Goal: Information Seeking & Learning: Understand process/instructions

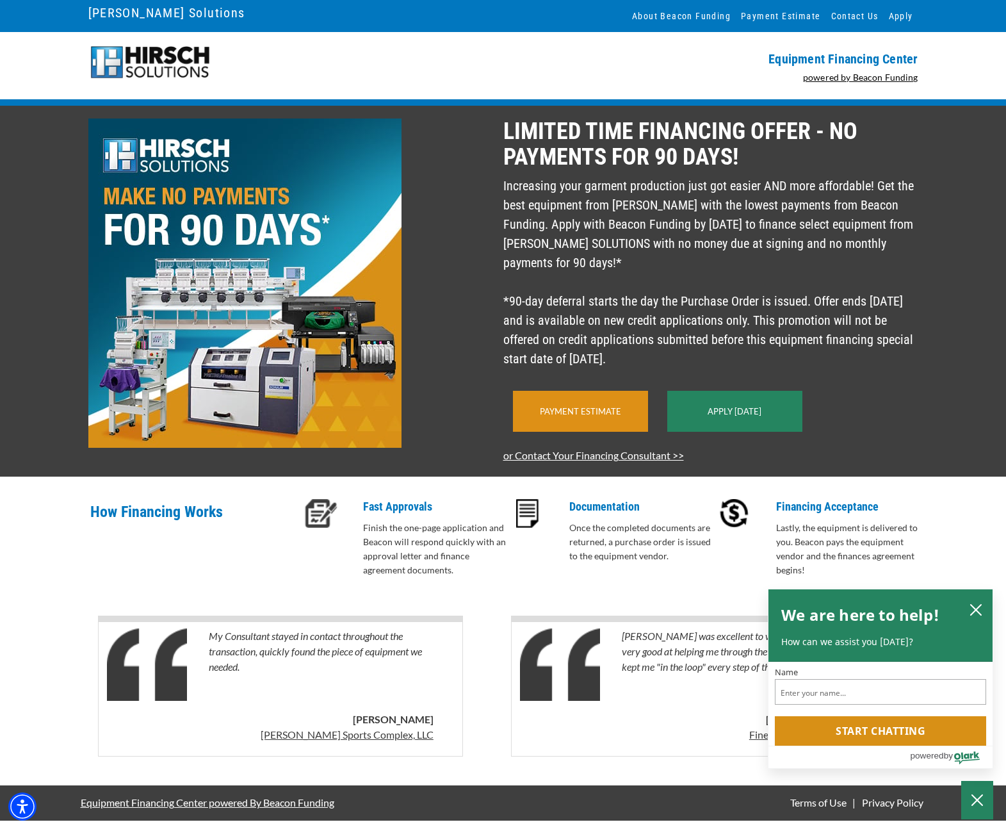
click at [564, 432] on div "Payment Estimate" at bounding box center [580, 411] width 135 height 41
click at [977, 608] on icon "close chatbox" at bounding box center [976, 609] width 10 height 10
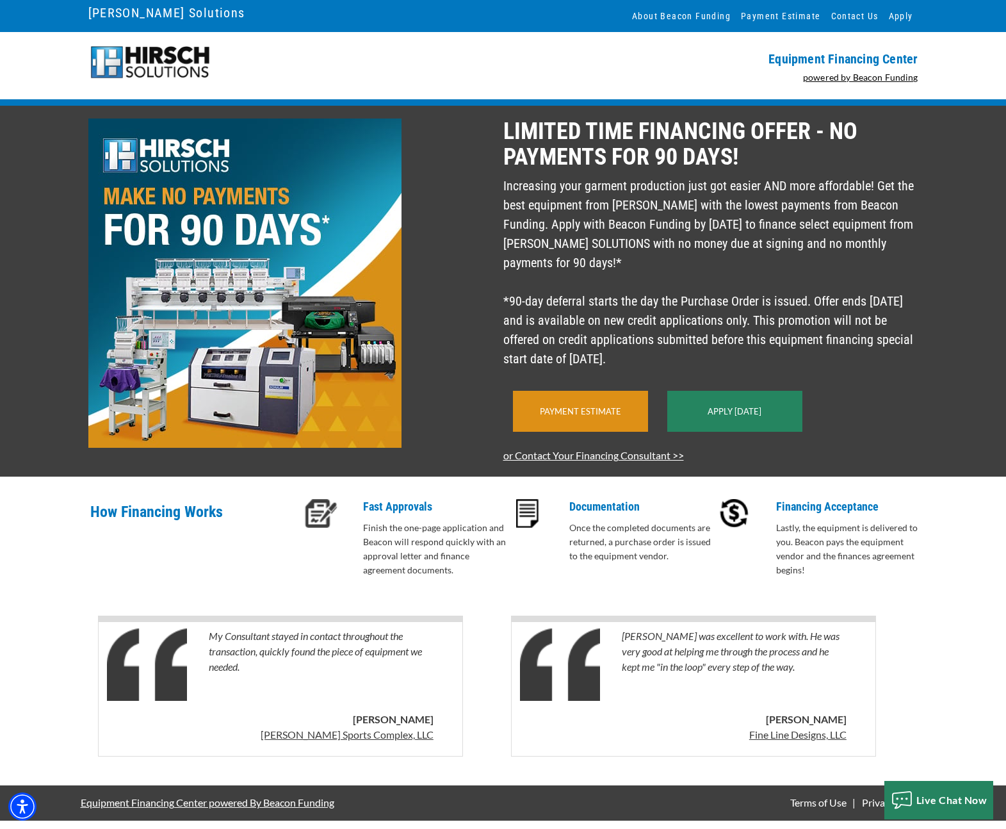
click at [585, 432] on div "Payment Estimate" at bounding box center [580, 411] width 135 height 41
click at [677, 239] on p "Increasing your garment production just got easier AND more affordable! Get the…" at bounding box center [710, 272] width 415 height 192
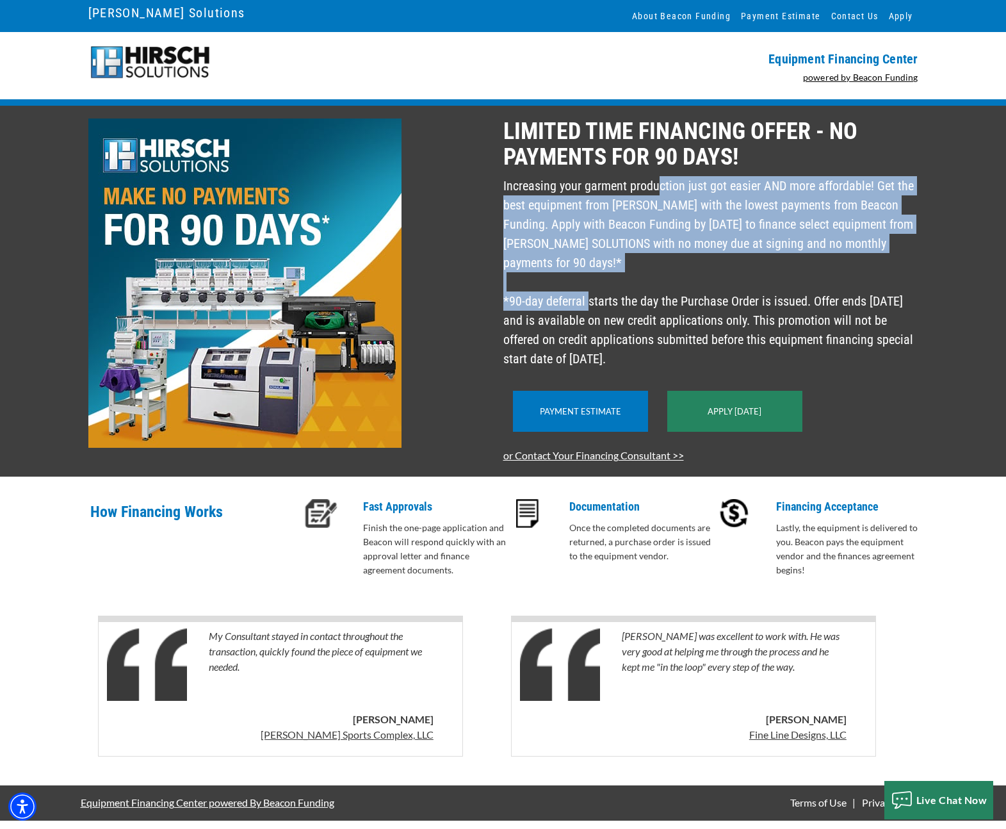
click at [677, 239] on p "Increasing your garment production just got easier AND more affordable! Get the…" at bounding box center [710, 272] width 415 height 192
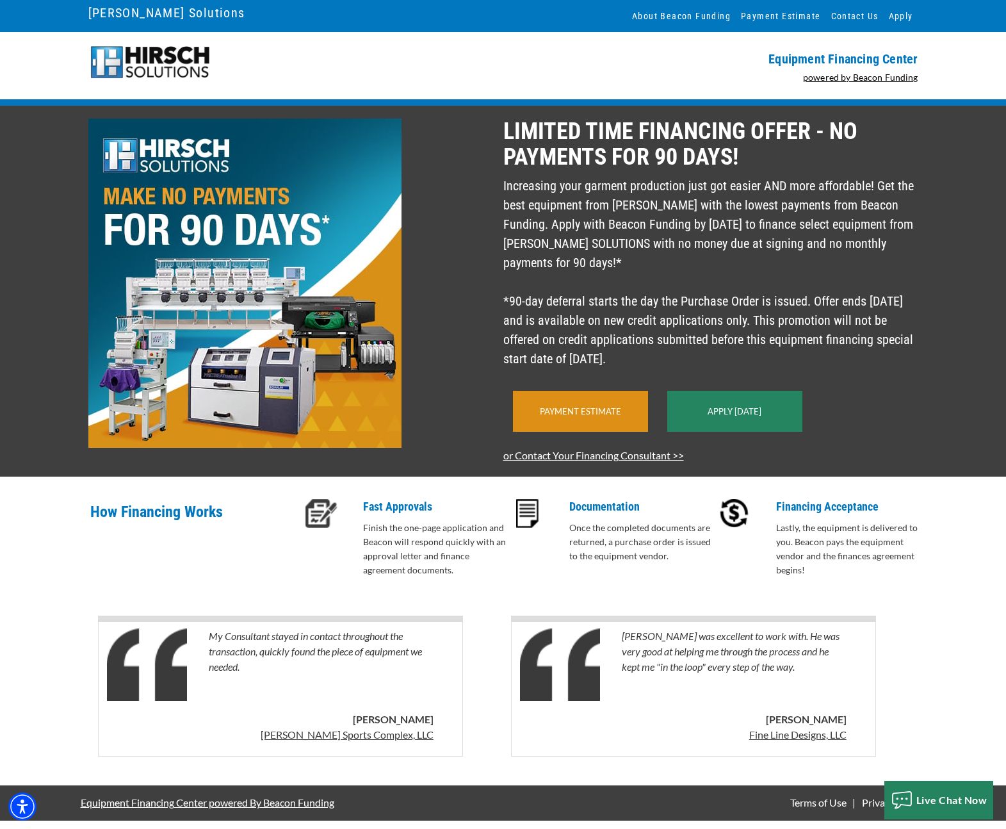
click at [593, 426] on div "Payment Estimate" at bounding box center [580, 411] width 135 height 41
click at [394, 535] on p "Finish the one-page application and Beacon will respond quickly with an approva…" at bounding box center [437, 549] width 148 height 56
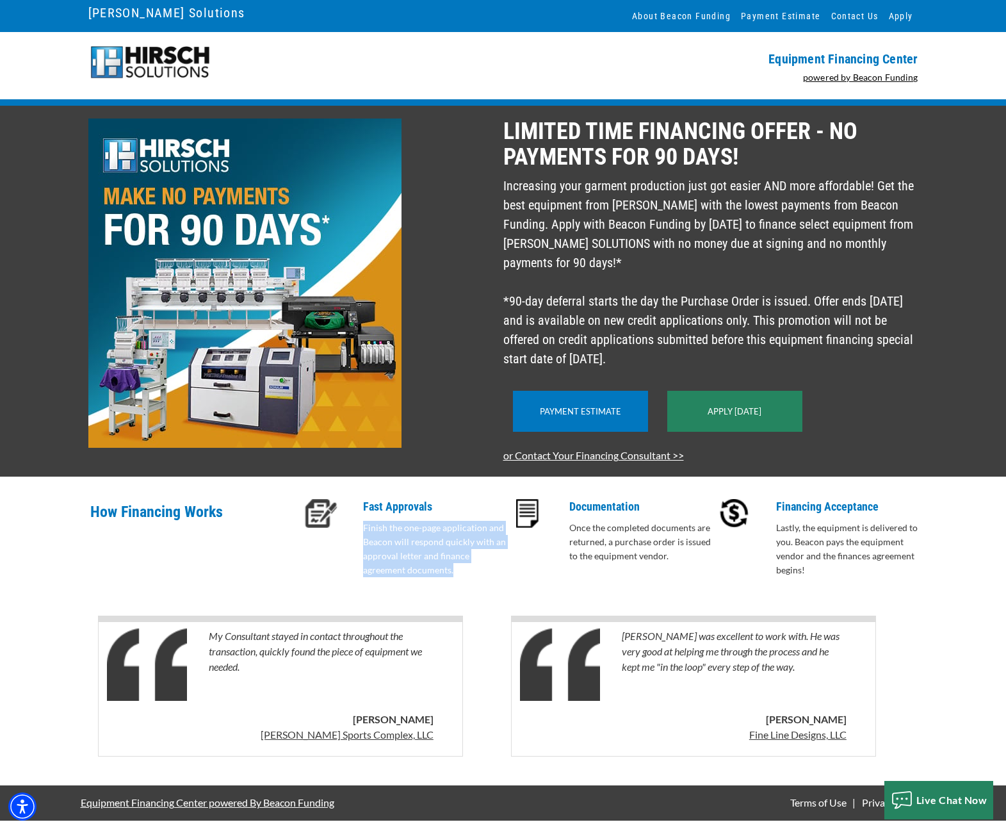
click at [394, 535] on p "Finish the one-page application and Beacon will respond quickly with an approva…" at bounding box center [437, 549] width 148 height 56
click at [606, 544] on p "Once the completed documents are returned, a purchase order is issued to the eq…" at bounding box center [643, 542] width 148 height 42
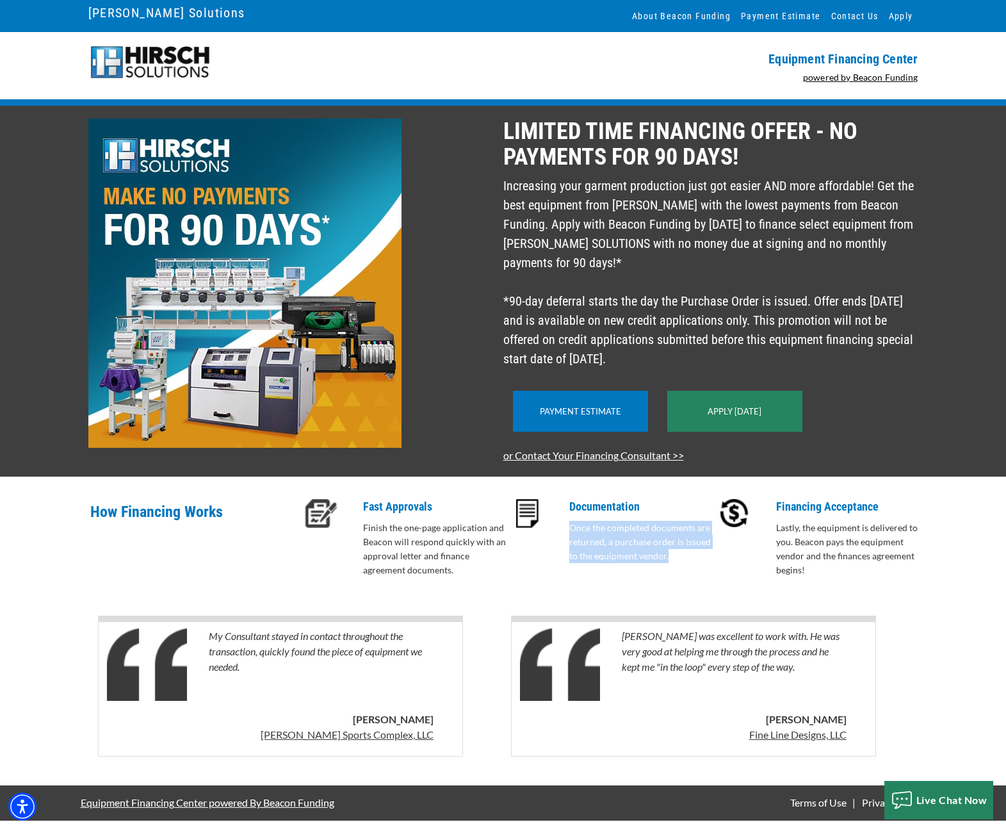
click at [606, 544] on p "Once the completed documents are returned, a purchase order is issued to the eq…" at bounding box center [643, 542] width 148 height 42
click at [809, 552] on p "Lastly, the equipment is delivered to you. Beacon pays the equipment vendor and…" at bounding box center [850, 549] width 148 height 56
click at [809, 553] on p "Lastly, the equipment is delivered to you. Beacon pays the equipment vendor and…" at bounding box center [850, 549] width 148 height 56
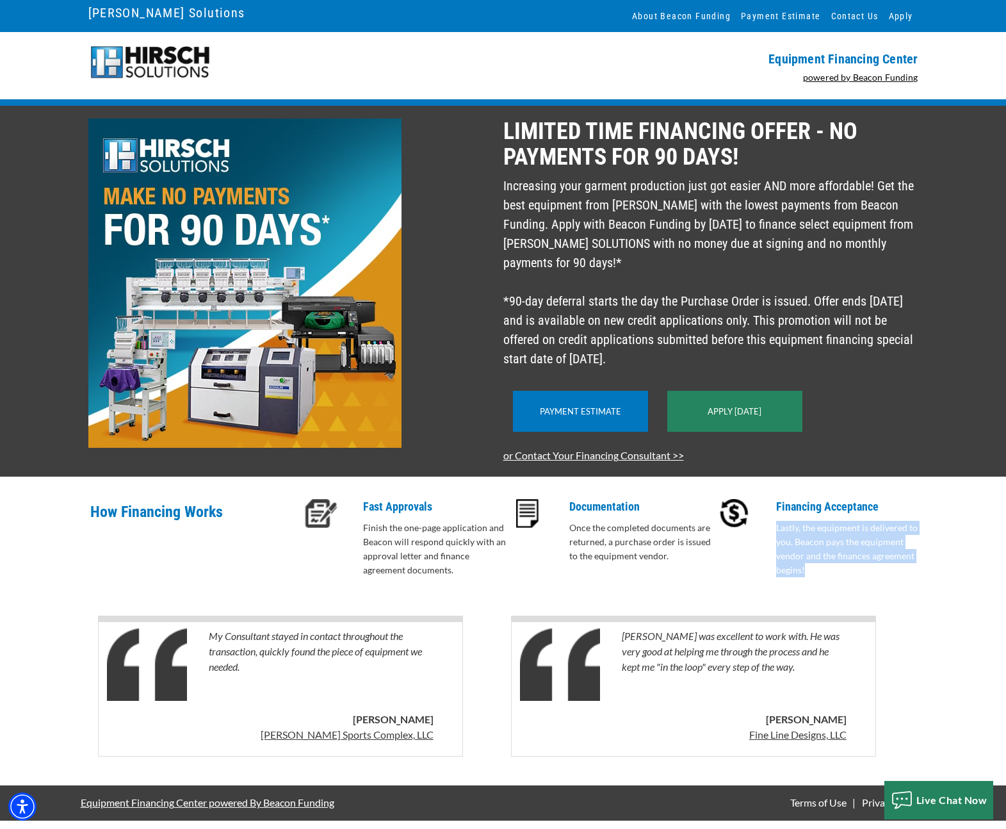
click at [809, 553] on p "Lastly, the equipment is delivered to you. Beacon pays the equipment vendor and…" at bounding box center [850, 549] width 148 height 56
click at [544, 311] on p "Increasing your garment production just got easier AND more affordable! Get the…" at bounding box center [710, 272] width 415 height 192
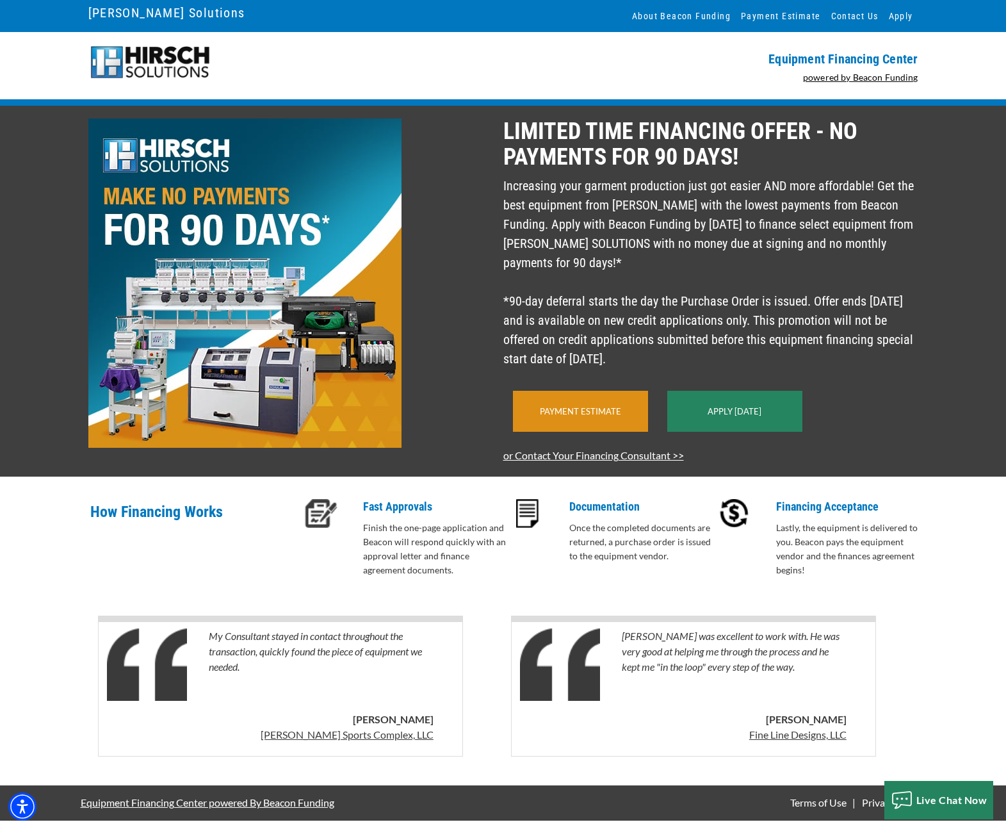
click at [555, 411] on div "Payment Estimate" at bounding box center [580, 411] width 135 height 41
click at [526, 245] on p "Increasing your garment production just got easier AND more affordable! Get the…" at bounding box center [710, 272] width 415 height 192
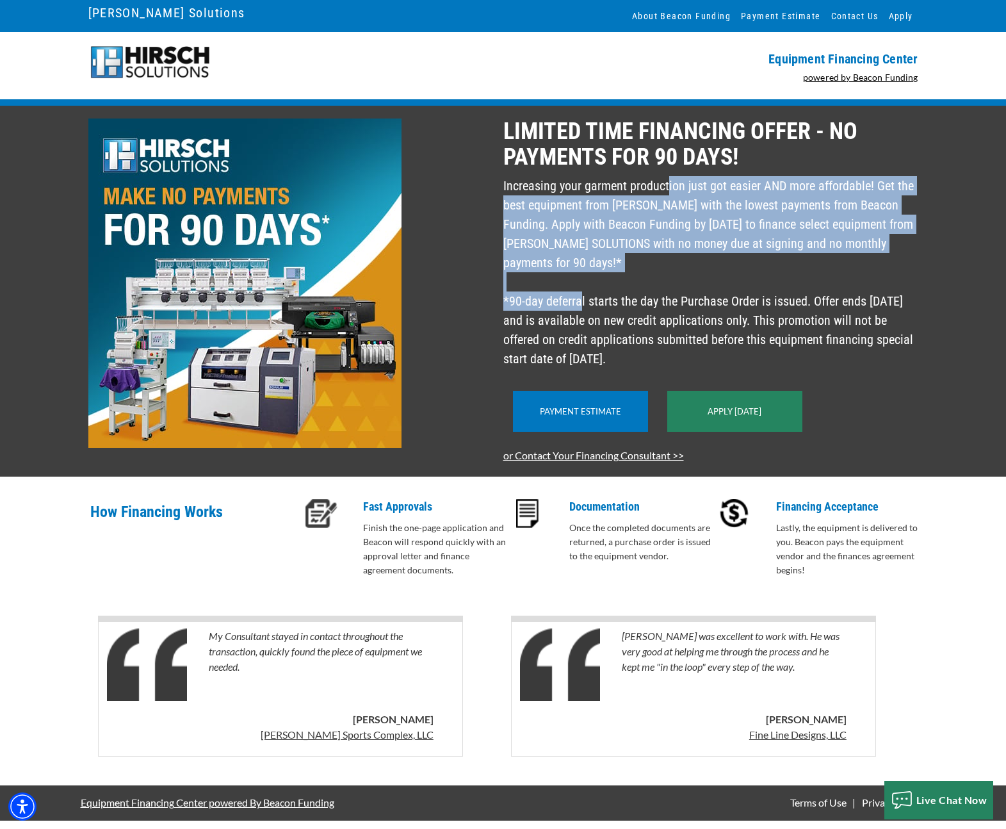
drag, startPoint x: 512, startPoint y: 202, endPoint x: 544, endPoint y: 275, distance: 79.1
click at [544, 274] on p "Increasing your garment production just got easier AND more affordable! Get the…" at bounding box center [710, 272] width 415 height 192
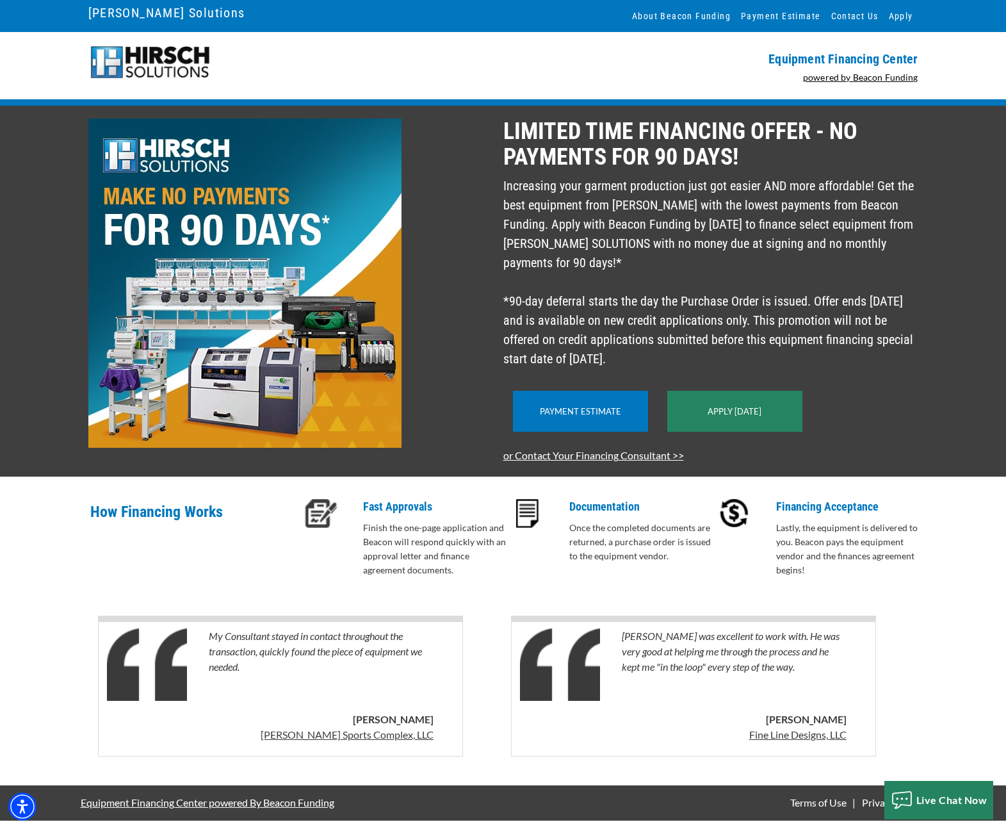
click at [549, 275] on p "Increasing your garment production just got easier AND more affordable! Get the…" at bounding box center [710, 272] width 415 height 192
click at [553, 312] on p "Increasing your garment production just got easier AND more affordable! Get the…" at bounding box center [710, 272] width 415 height 192
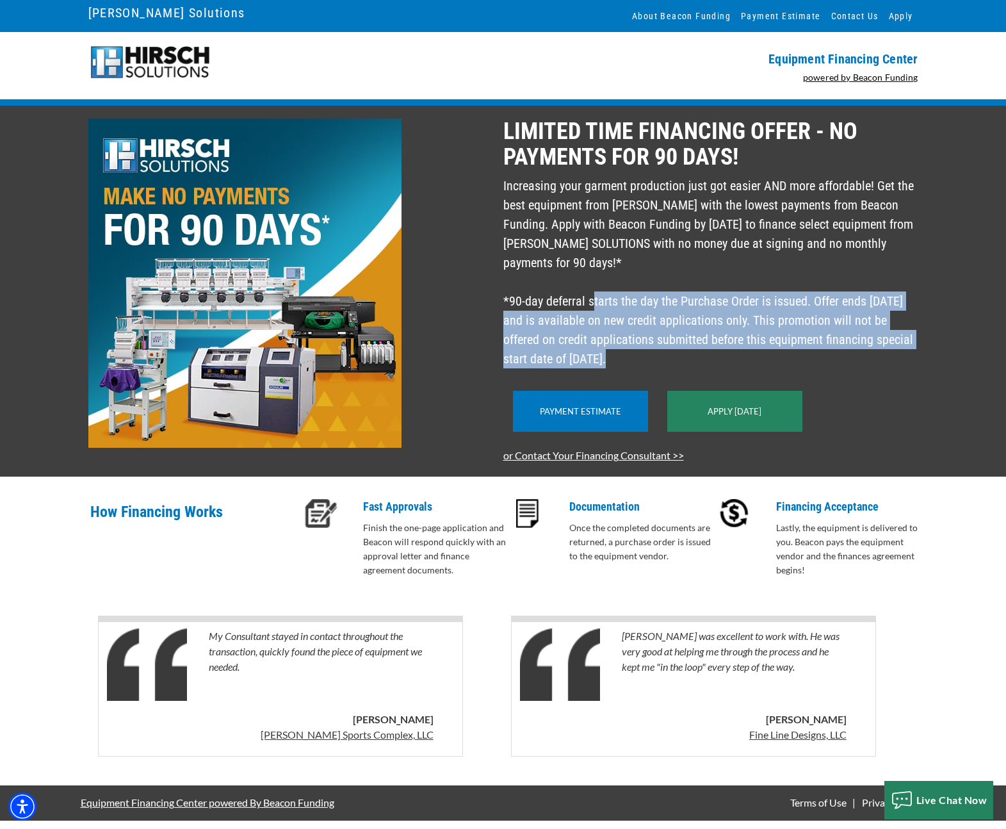
click at [553, 312] on p "Increasing your garment production just got easier AND more affordable! Get the…" at bounding box center [710, 272] width 415 height 192
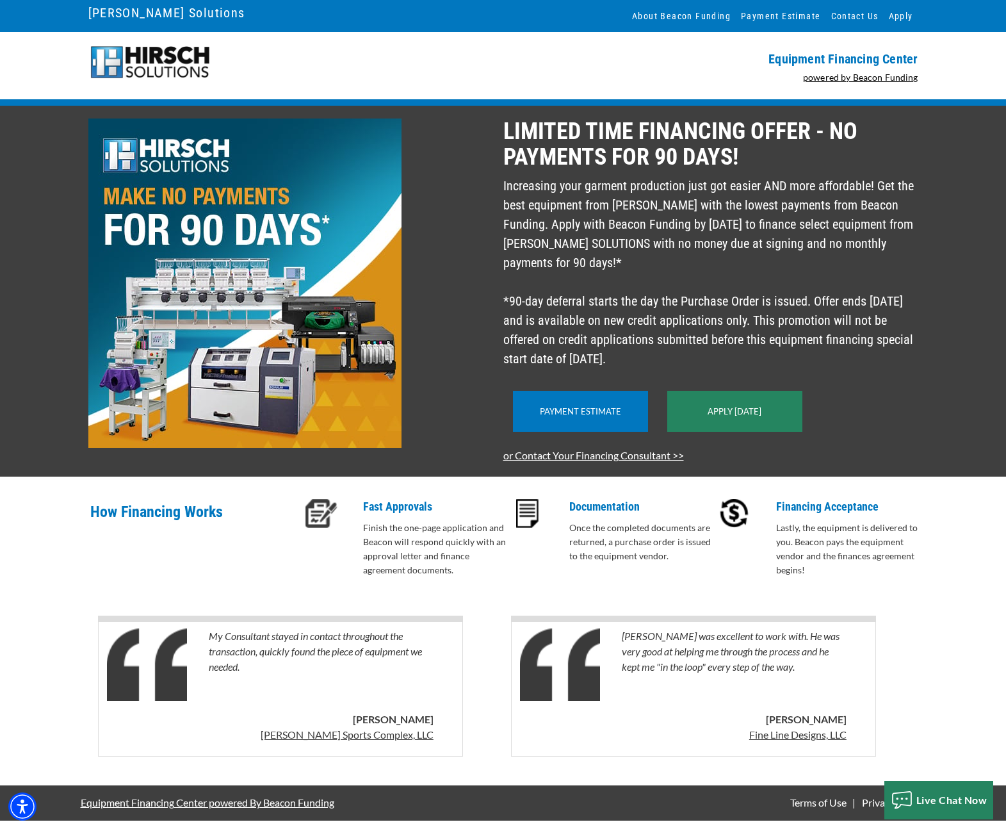
click at [439, 476] on div "LIMITED TIME FINANCING OFFER - NO PAYMENTS FOR 90 DAYS! Increasing your garment…" at bounding box center [503, 291] width 1006 height 371
click at [936, 353] on div "LIMITED TIME FINANCING OFFER - NO PAYMENTS FOR 90 DAYS! Increasing your garment…" at bounding box center [503, 291] width 1006 height 371
click at [934, 353] on div "LIMITED TIME FINANCING OFFER - NO PAYMENTS FOR 90 DAYS! Increasing your garment…" at bounding box center [503, 291] width 1006 height 371
click at [638, 301] on p "Increasing your garment production just got easier AND more affordable! Get the…" at bounding box center [710, 272] width 415 height 192
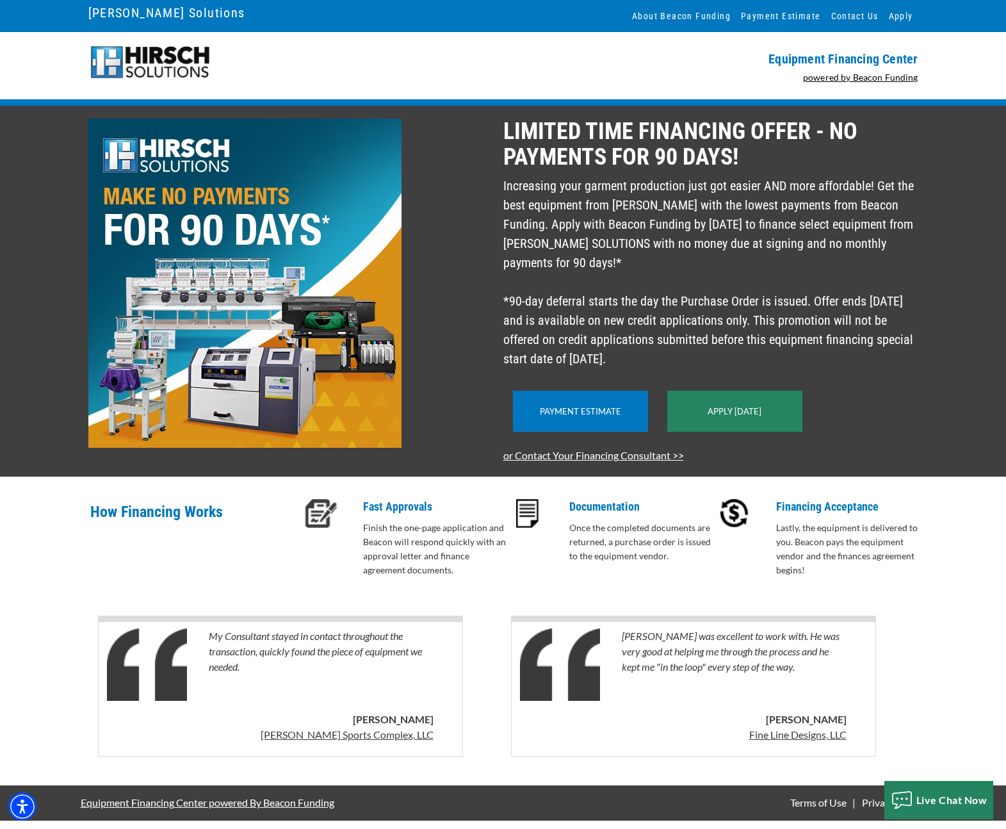
click at [610, 348] on p "Increasing your garment production just got easier AND more affordable! Get the…" at bounding box center [710, 272] width 415 height 192
click at [434, 321] on div at bounding box center [292, 290] width 423 height 345
click at [693, 267] on p "Increasing your garment production just got easier AND more affordable! Get the…" at bounding box center [710, 272] width 415 height 192
click at [692, 261] on p "Increasing your garment production just got easier AND more affordable! Get the…" at bounding box center [710, 272] width 415 height 192
click at [202, 213] on img at bounding box center [244, 282] width 313 height 329
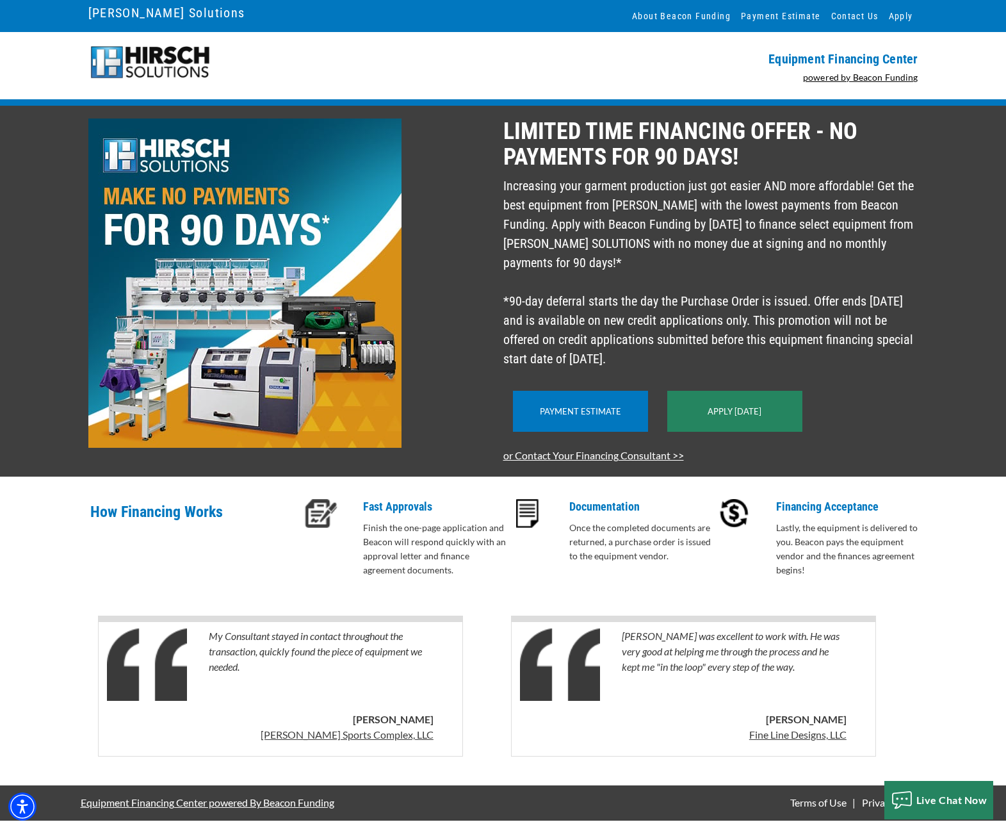
click at [202, 213] on img at bounding box center [244, 282] width 313 height 329
click at [476, 252] on div at bounding box center [292, 290] width 423 height 345
drag, startPoint x: 505, startPoint y: 124, endPoint x: 710, endPoint y: 371, distance: 321.1
click at [710, 371] on div "LIMITED TIME FINANCING OFFER - NO PAYMENTS FOR 90 DAYS! Increasing your garment…" at bounding box center [714, 290] width 423 height 345
click at [704, 368] on p "Increasing your garment production just got easier AND more affordable! Get the…" at bounding box center [710, 272] width 415 height 192
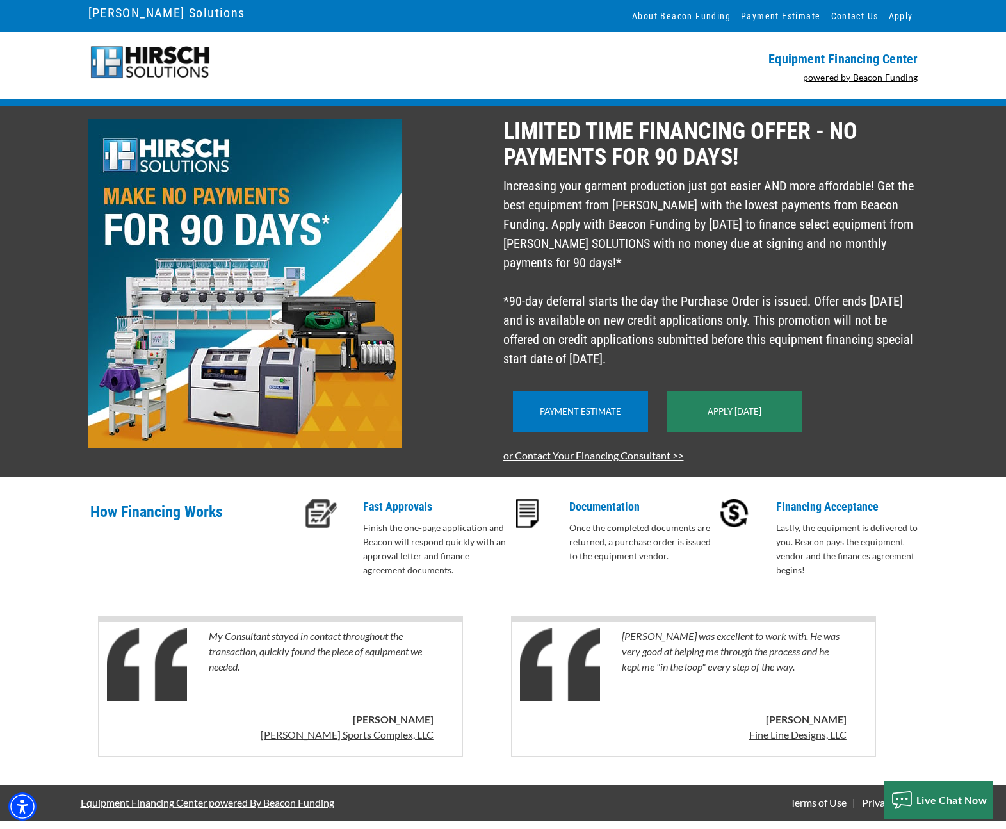
drag, startPoint x: 645, startPoint y: 361, endPoint x: 506, endPoint y: 123, distance: 276.1
click at [506, 123] on div "LIMITED TIME FINANCING OFFER - NO PAYMENTS FOR 90 DAYS! Increasing your garment…" at bounding box center [714, 290] width 423 height 345
click at [525, 150] on p "LIMITED TIME FINANCING OFFER - NO PAYMENTS FOR 90 DAYS!" at bounding box center [710, 143] width 415 height 51
drag, startPoint x: 505, startPoint y: 120, endPoint x: 672, endPoint y: 364, distance: 295.7
click at [672, 364] on div "LIMITED TIME FINANCING OFFER - NO PAYMENTS FOR 90 DAYS! Increasing your garment…" at bounding box center [714, 290] width 423 height 345
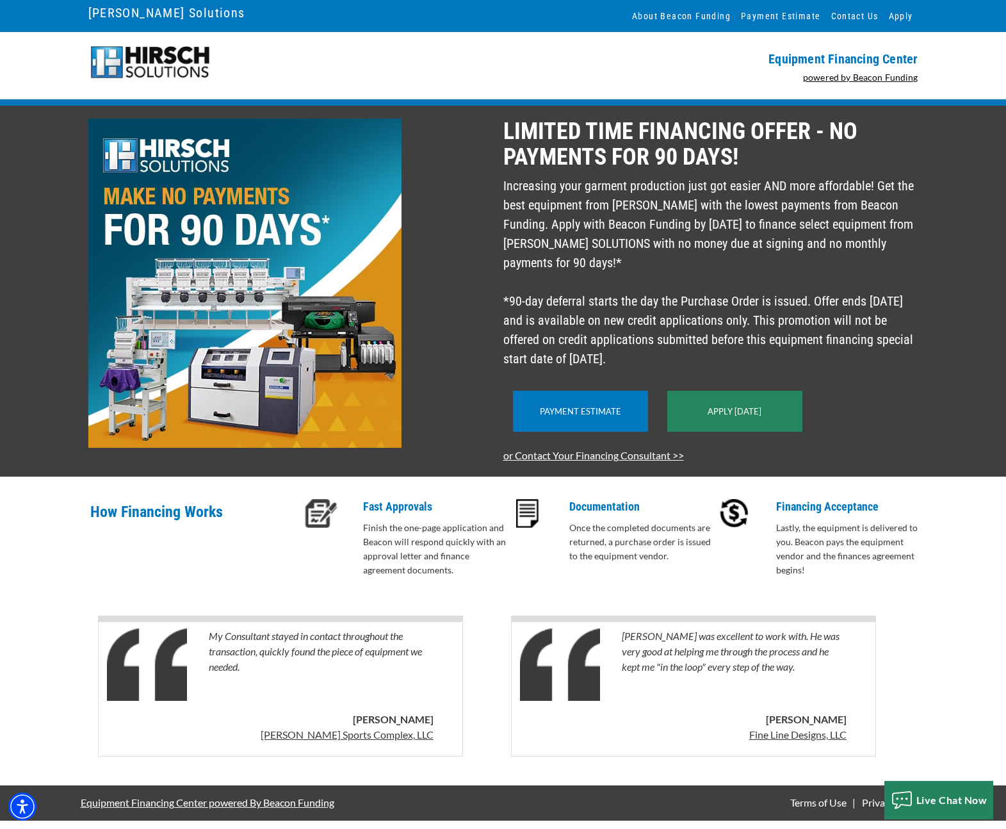
click at [451, 393] on div at bounding box center [292, 290] width 423 height 345
click at [462, 476] on div "LIMITED TIME FINANCING OFFER - NO PAYMENTS FOR 90 DAYS! Increasing your garment…" at bounding box center [503, 291] width 1006 height 371
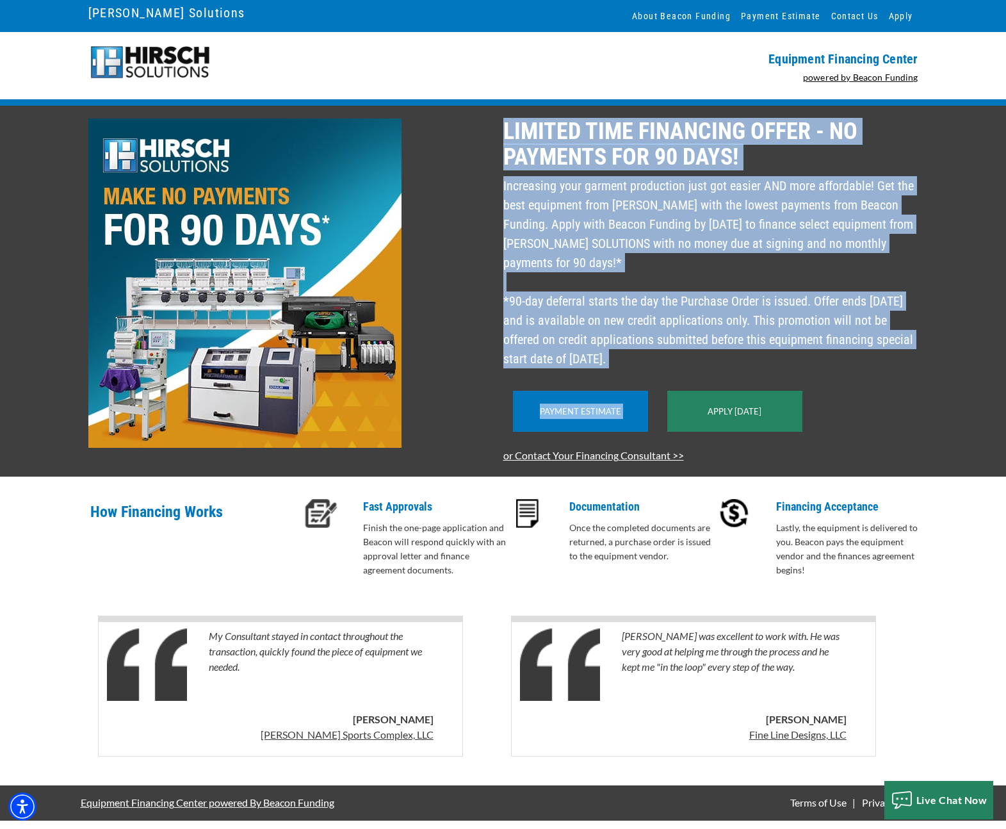
drag, startPoint x: 505, startPoint y: 127, endPoint x: 825, endPoint y: 394, distance: 416.5
click at [804, 394] on div "LIMITED TIME FINANCING OFFER - NO PAYMENTS FOR 90 DAYS! Increasing your garment…" at bounding box center [714, 290] width 423 height 345
click at [885, 397] on div "Payment Estimate Apply [DATE]" at bounding box center [710, 411] width 415 height 73
drag, startPoint x: 503, startPoint y: 126, endPoint x: 788, endPoint y: 389, distance: 387.9
click at [788, 389] on div "LIMITED TIME FINANCING OFFER - NO PAYMENTS FOR 90 DAYS! Increasing your garment…" at bounding box center [714, 290] width 423 height 345
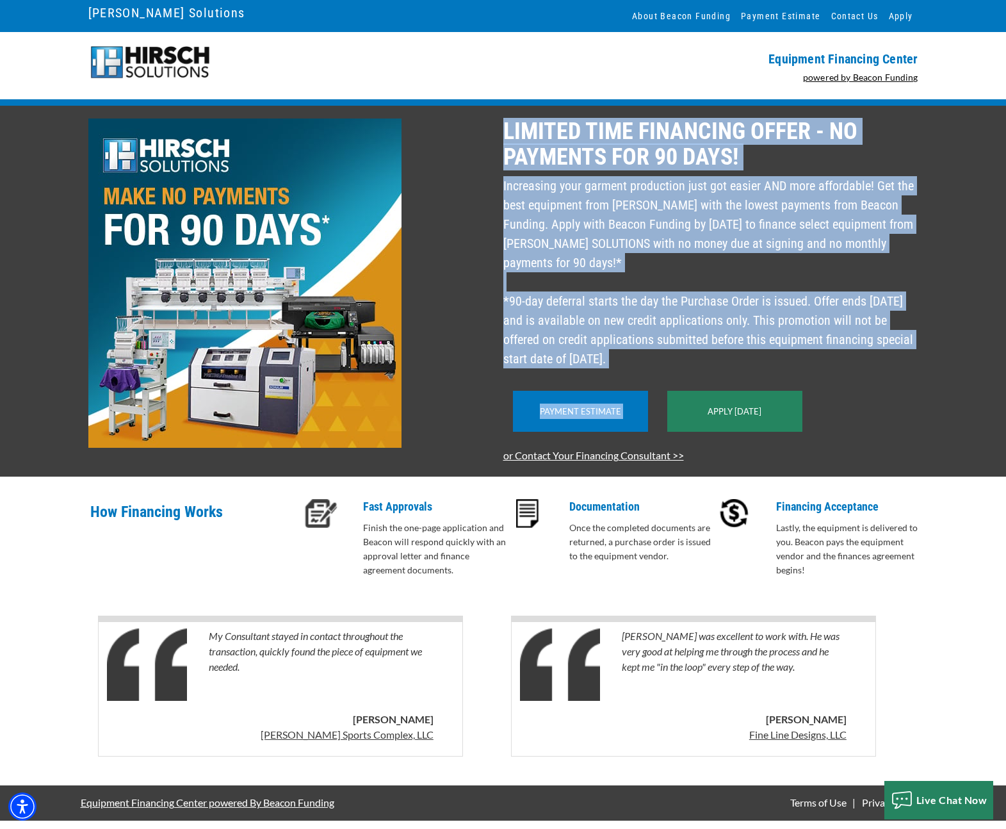
click at [617, 269] on p "Increasing your garment production just got easier AND more affordable! Get the…" at bounding box center [710, 272] width 415 height 192
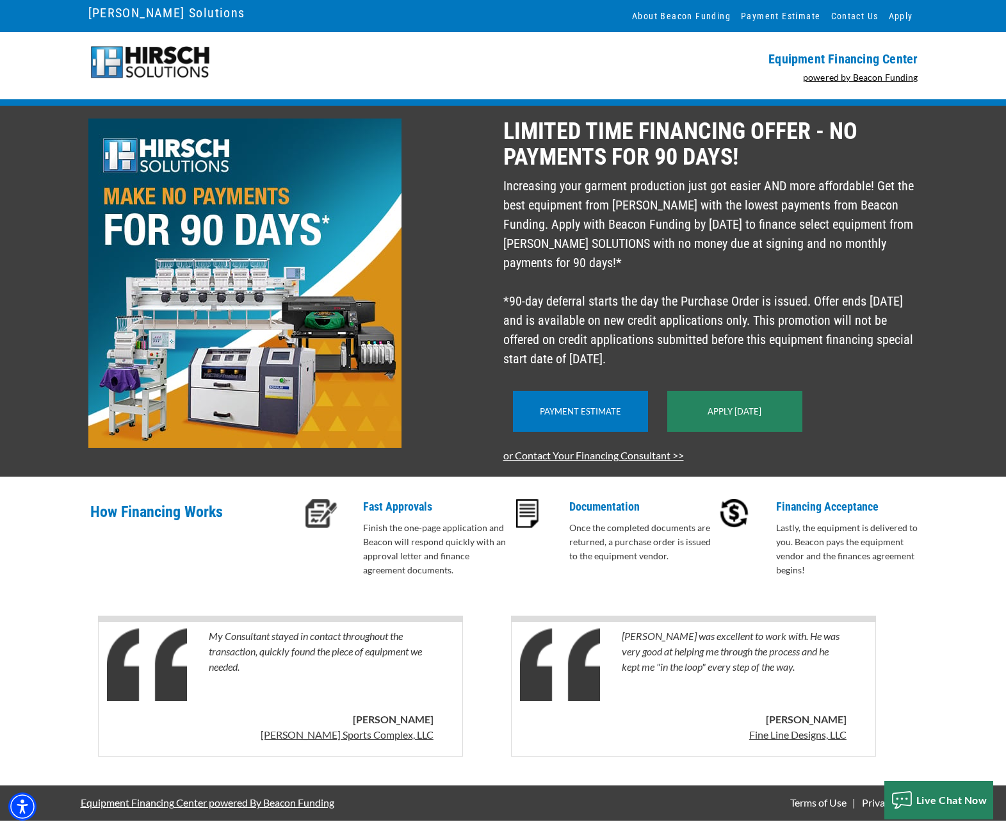
drag, startPoint x: 505, startPoint y: 127, endPoint x: 739, endPoint y: 381, distance: 345.3
click at [739, 381] on div "LIMITED TIME FINANCING OFFER - NO PAYMENTS FOR 90 DAYS! Increasing your garment…" at bounding box center [714, 290] width 423 height 345
click at [505, 132] on p "LIMITED TIME FINANCING OFFER - NO PAYMENTS FOR 90 DAYS!" at bounding box center [710, 143] width 415 height 51
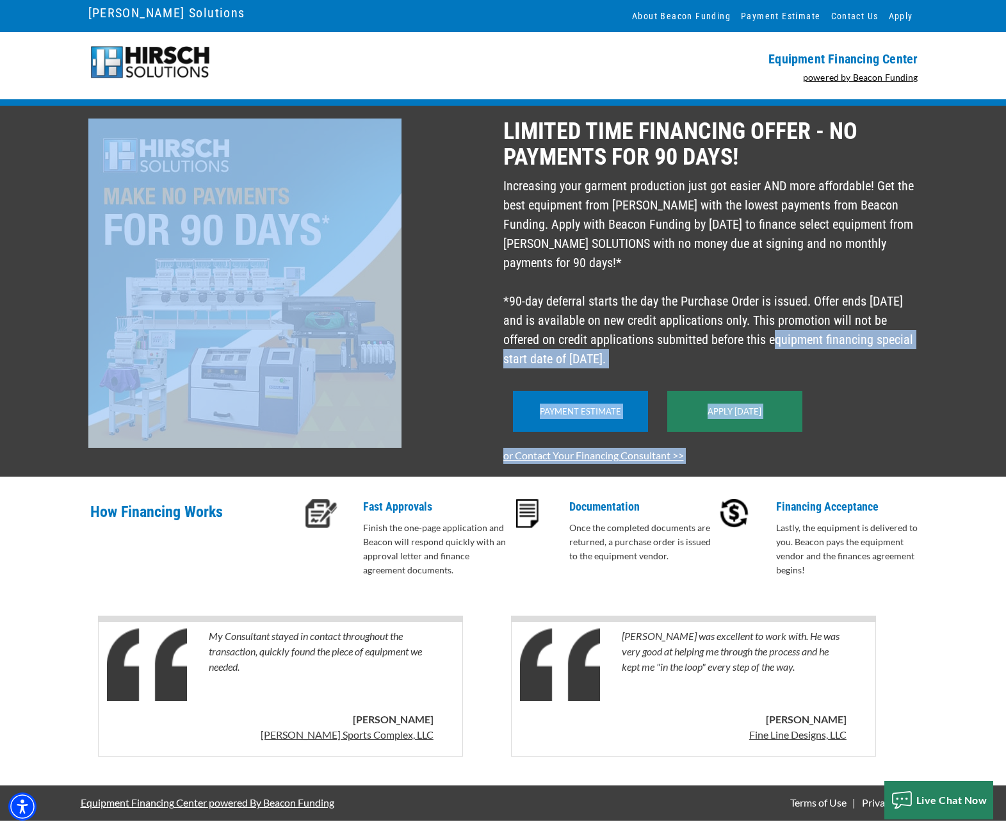
drag, startPoint x: 503, startPoint y: 128, endPoint x: 700, endPoint y: 365, distance: 308.3
click at [700, 365] on div "LIMITED TIME FINANCING OFFER - NO PAYMENTS FOR 90 DAYS! Increasing your garment…" at bounding box center [503, 290] width 845 height 345
click at [681, 368] on p "Increasing your garment production just got easier AND more affordable! Get the…" at bounding box center [710, 272] width 415 height 192
drag, startPoint x: 654, startPoint y: 381, endPoint x: 544, endPoint y: 170, distance: 238.3
click at [546, 171] on div "LIMITED TIME FINANCING OFFER - NO PAYMENTS FOR 90 DAYS! Increasing your garment…" at bounding box center [714, 290] width 423 height 345
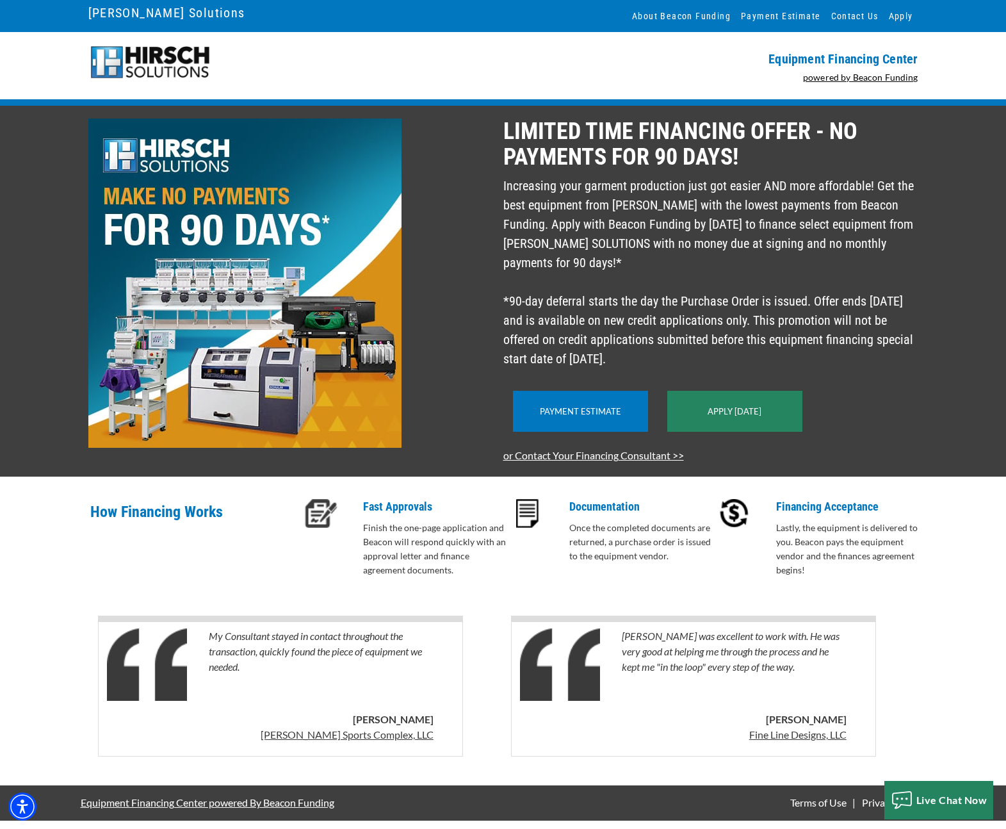
drag, startPoint x: 503, startPoint y: 129, endPoint x: 706, endPoint y: 354, distance: 303.8
click at [706, 354] on div "LIMITED TIME FINANCING OFFER - NO PAYMENTS FOR 90 DAYS! Increasing your garment…" at bounding box center [714, 290] width 423 height 345
drag, startPoint x: 652, startPoint y: 382, endPoint x: 494, endPoint y: 126, distance: 300.7
click at [491, 127] on div "LIMITED TIME FINANCING OFFER - NO PAYMENTS FOR 90 DAYS! Increasing your garment…" at bounding box center [503, 290] width 845 height 345
drag, startPoint x: 510, startPoint y: 131, endPoint x: 505, endPoint y: 136, distance: 6.8
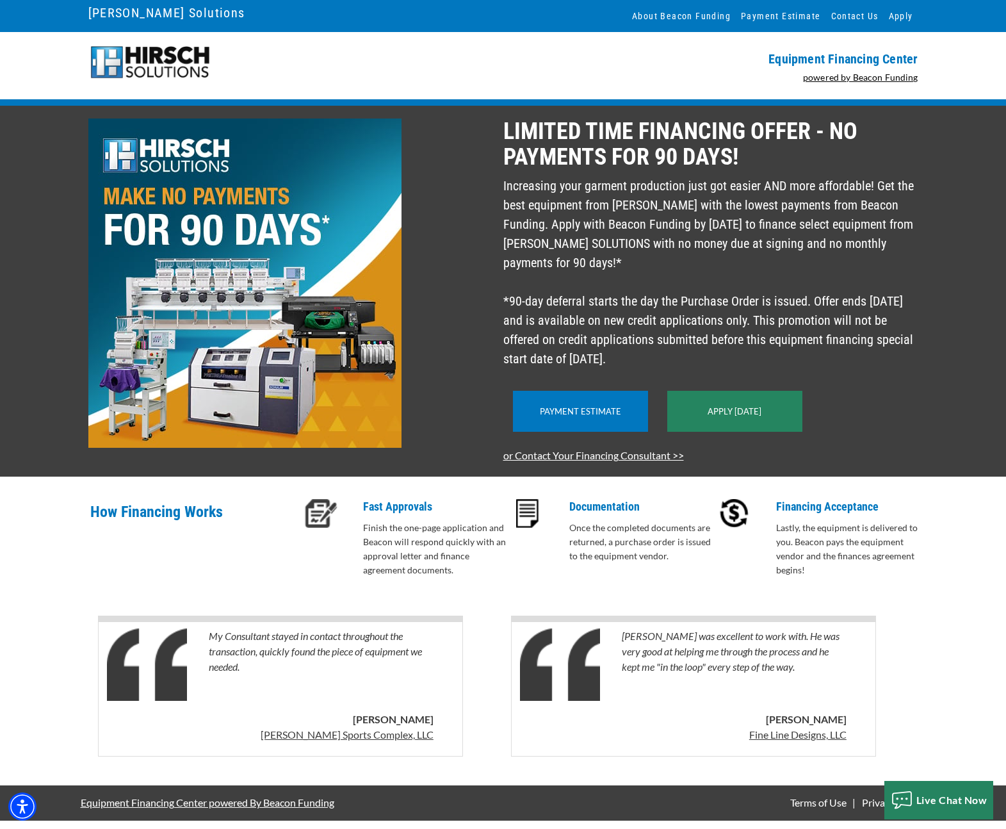
click at [510, 131] on p "LIMITED TIME FINANCING OFFER - NO PAYMENTS FOR 90 DAYS!" at bounding box center [710, 143] width 415 height 51
drag, startPoint x: 503, startPoint y: 126, endPoint x: 750, endPoint y: 388, distance: 359.7
click at [750, 387] on div "LIMITED TIME FINANCING OFFER - NO PAYMENTS FOR 90 DAYS! Increasing your garment…" at bounding box center [714, 290] width 423 height 345
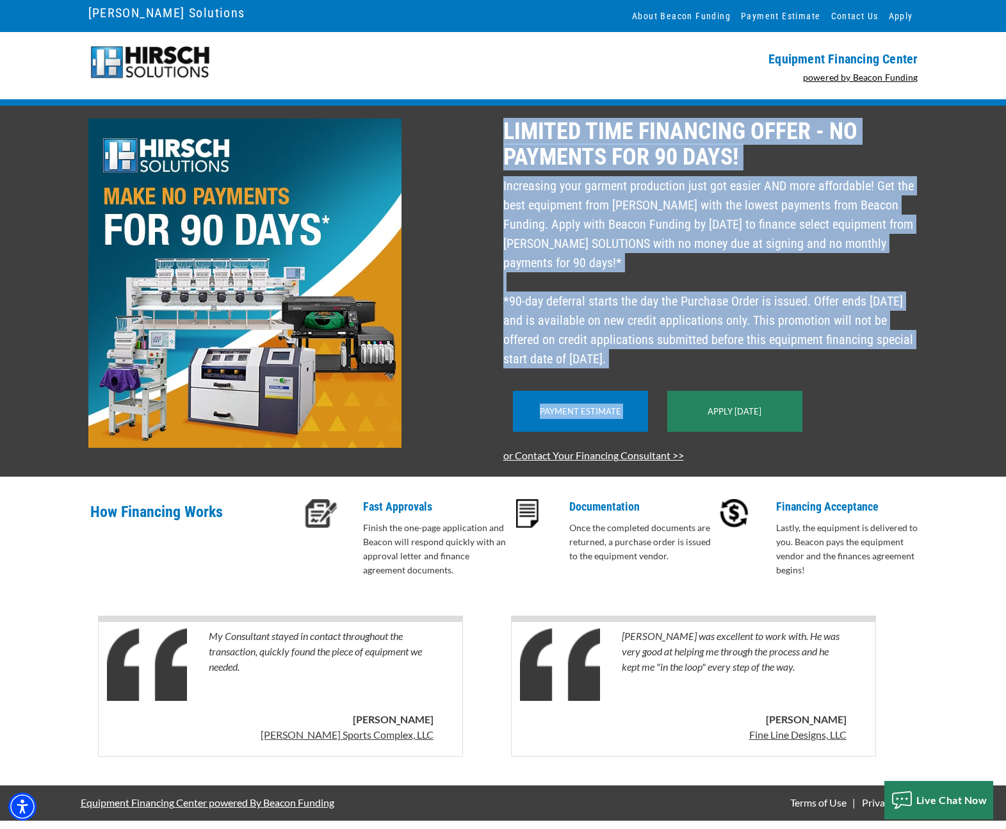
click at [766, 368] on p "Increasing your garment production just got easier AND more affordable! Get the…" at bounding box center [710, 272] width 415 height 192
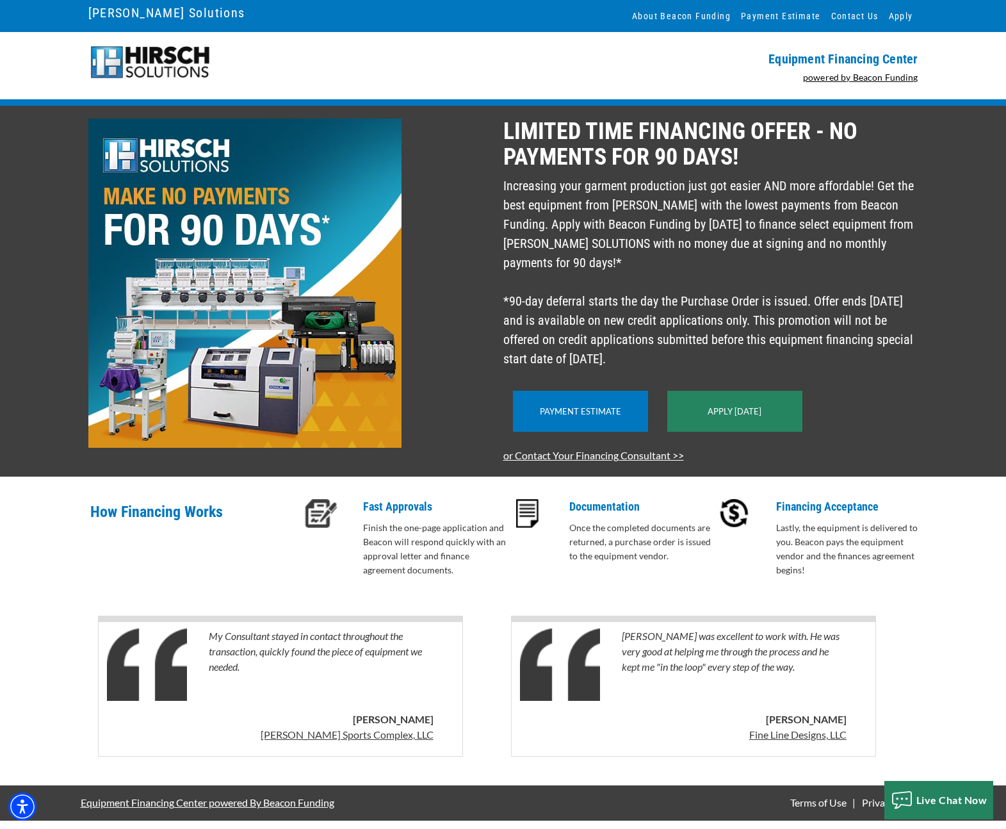
click at [660, 355] on p "Increasing your garment production just got easier AND more affordable! Get the…" at bounding box center [710, 272] width 415 height 192
drag, startPoint x: 503, startPoint y: 127, endPoint x: 683, endPoint y: 373, distance: 304.6
click at [683, 373] on div "LIMITED TIME FINANCING OFFER - NO PAYMENTS FOR 90 DAYS! Increasing your garment…" at bounding box center [714, 290] width 423 height 345
click at [661, 368] on p "Increasing your garment production just got easier AND more affordable! Get the…" at bounding box center [710, 272] width 415 height 192
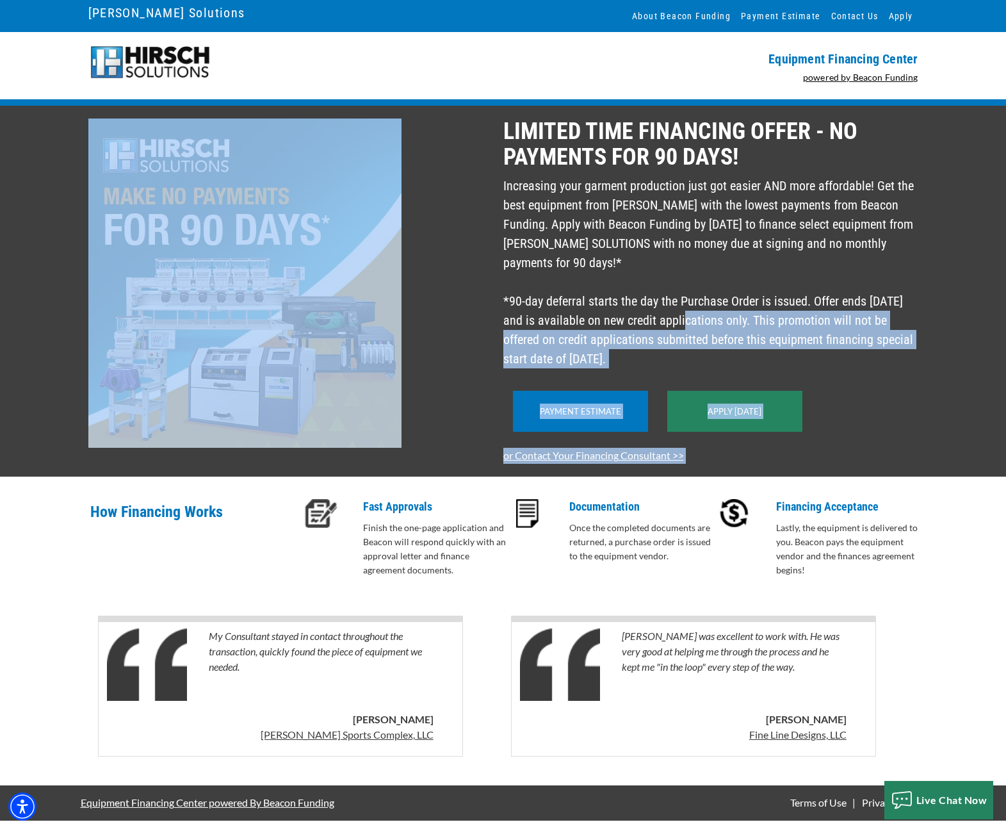
drag, startPoint x: 499, startPoint y: 131, endPoint x: 639, endPoint y: 344, distance: 254.3
click at [635, 340] on div "LIMITED TIME FINANCING OFFER - NO PAYMENTS FOR 90 DAYS! Increasing your garment…" at bounding box center [503, 290] width 845 height 345
click at [650, 357] on p "Increasing your garment production just got easier AND more affordable! Get the…" at bounding box center [710, 272] width 415 height 192
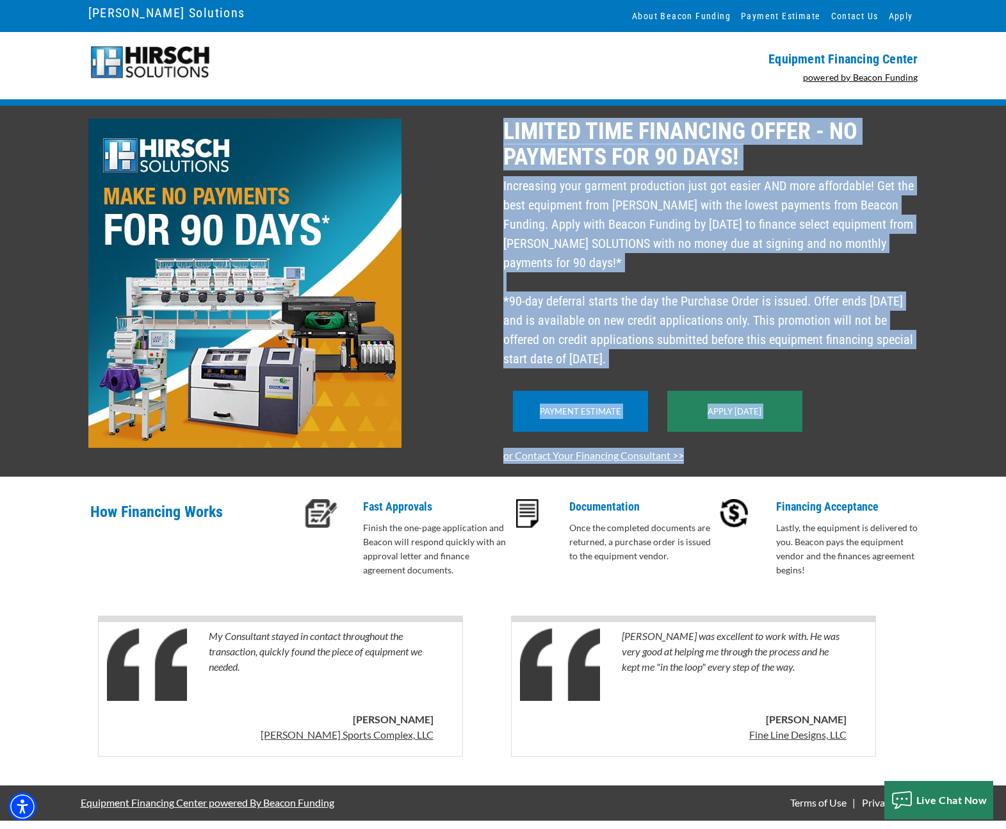
drag, startPoint x: 512, startPoint y: 145, endPoint x: 720, endPoint y: 483, distance: 396.1
click at [720, 476] on div "LIMITED TIME FINANCING OFFER - NO PAYMENTS FOR 90 DAYS! Increasing your garment…" at bounding box center [503, 291] width 1006 height 371
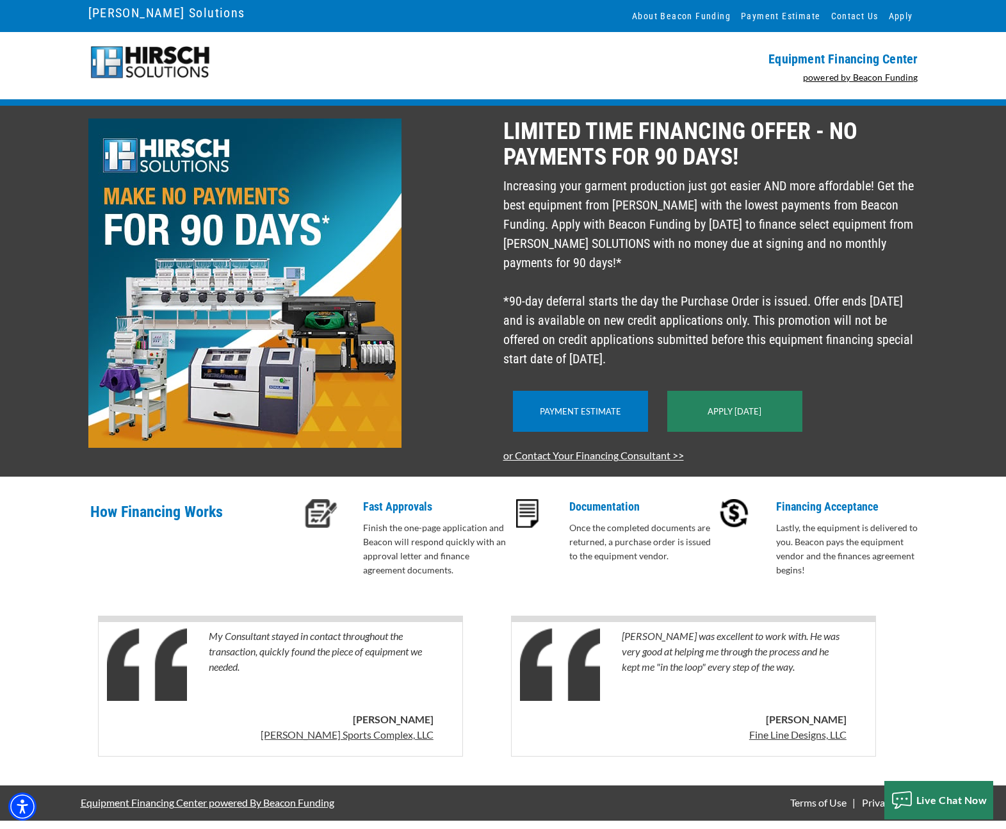
click at [427, 476] on div "LIMITED TIME FINANCING OFFER - NO PAYMENTS FOR 90 DAYS! Increasing your garment…" at bounding box center [503, 291] width 1006 height 371
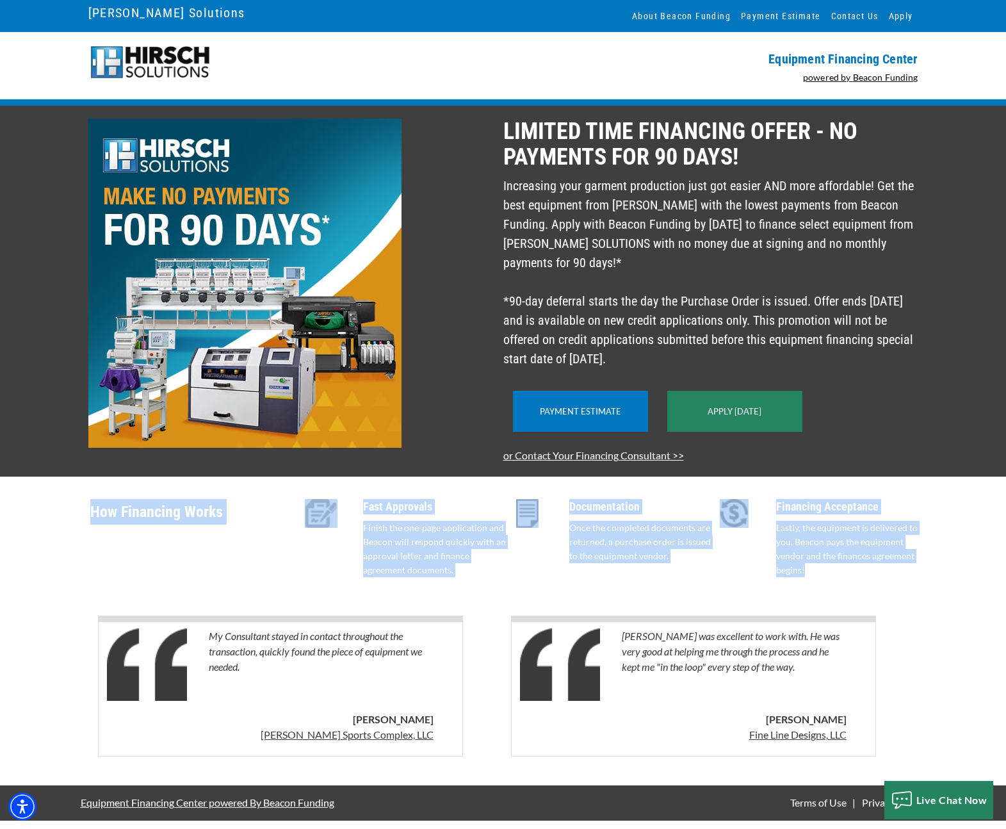
drag, startPoint x: 633, startPoint y: 590, endPoint x: 74, endPoint y: 526, distance: 562.7
click at [74, 526] on div "LIMITED TIME FINANCING OFFER - NO PAYMENTS FOR 90 DAYS! Increasing your garment…" at bounding box center [503, 445] width 1006 height 679
click at [77, 526] on div "LIMITED TIME FINANCING OFFER - NO PAYMENTS FOR 90 DAYS! Increasing your garment…" at bounding box center [503, 445] width 1006 height 679
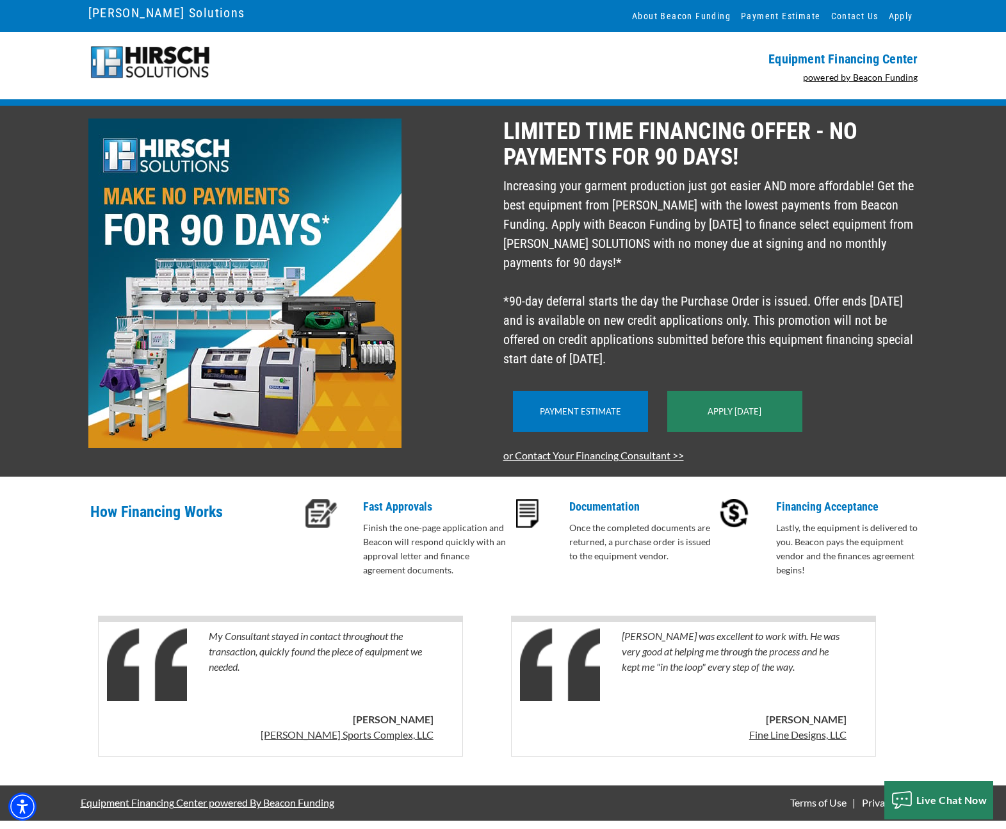
scroll to position [10, 0]
click at [44, 506] on div "LIMITED TIME FINANCING OFFER - NO PAYMENTS FOR 90 DAYS! Increasing your garment…" at bounding box center [503, 445] width 1006 height 679
click at [127, 608] on div "My Consultant stayed in contact throughout the transaction, quickly found the p…" at bounding box center [503, 689] width 845 height 192
click at [617, 245] on p "Increasing your garment production just got easier AND more affordable! Get the…" at bounding box center [710, 272] width 415 height 192
drag, startPoint x: 503, startPoint y: 118, endPoint x: 695, endPoint y: 365, distance: 312.1
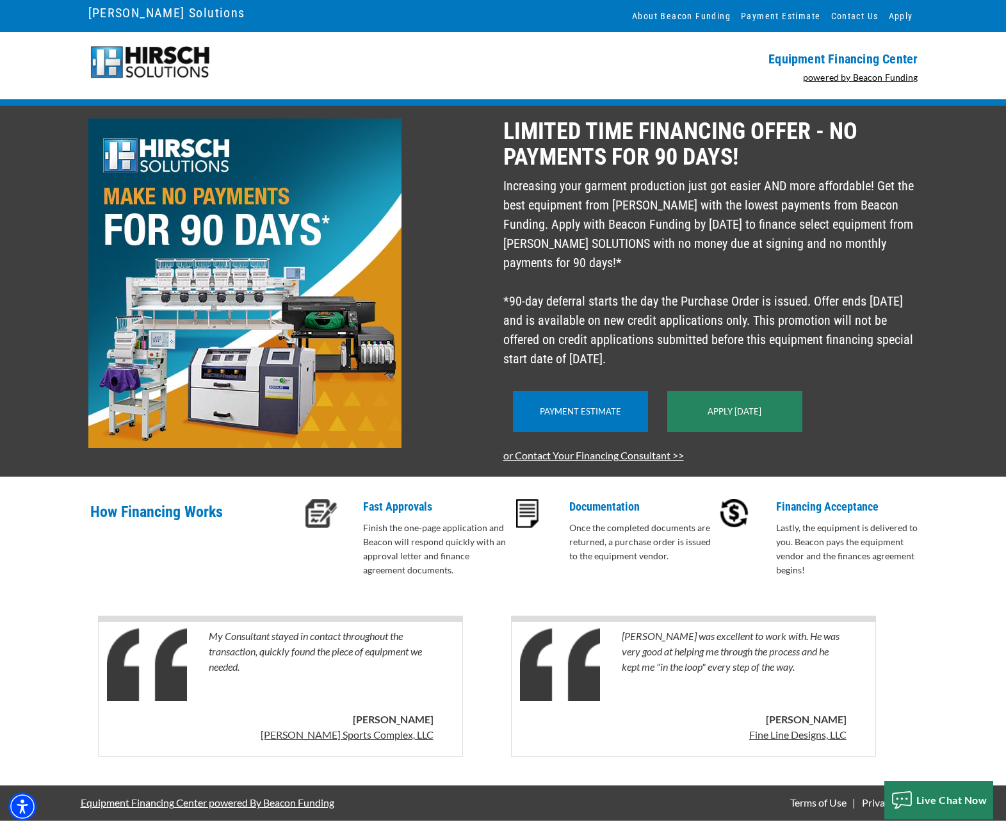
click at [695, 365] on div "LIMITED TIME FINANCING OFFER - NO PAYMENTS FOR 90 DAYS! Increasing your garment…" at bounding box center [714, 290] width 423 height 345
click at [692, 366] on p "Increasing your garment production just got easier AND more affordable! Get the…" at bounding box center [710, 272] width 415 height 192
drag, startPoint x: 651, startPoint y: 372, endPoint x: 498, endPoint y: 121, distance: 293.7
click at [498, 121] on div "LIMITED TIME FINANCING OFFER - NO PAYMENTS FOR 90 DAYS! Increasing your garment…" at bounding box center [503, 290] width 845 height 345
click at [498, 142] on div at bounding box center [292, 290] width 423 height 345
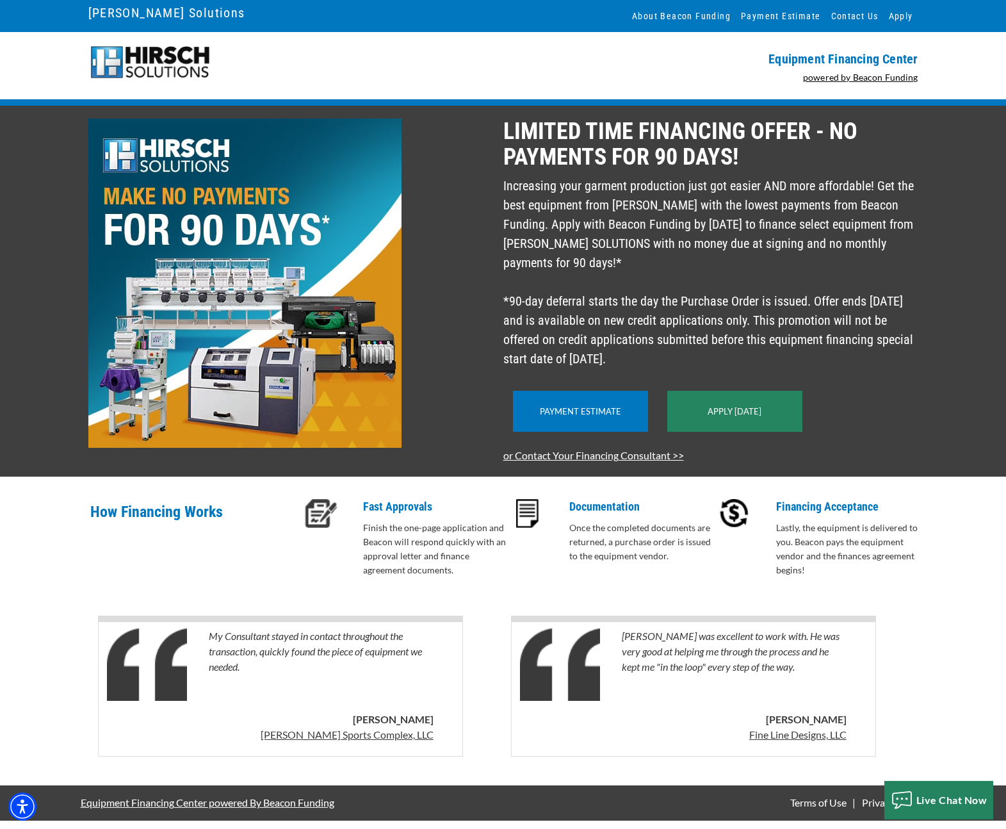
drag, startPoint x: 504, startPoint y: 118, endPoint x: 695, endPoint y: 375, distance: 320.3
click at [695, 375] on div "LIMITED TIME FINANCING OFFER - NO PAYMENTS FOR 90 DAYS! Increasing your garment…" at bounding box center [714, 290] width 423 height 345
click at [483, 361] on div at bounding box center [292, 290] width 423 height 345
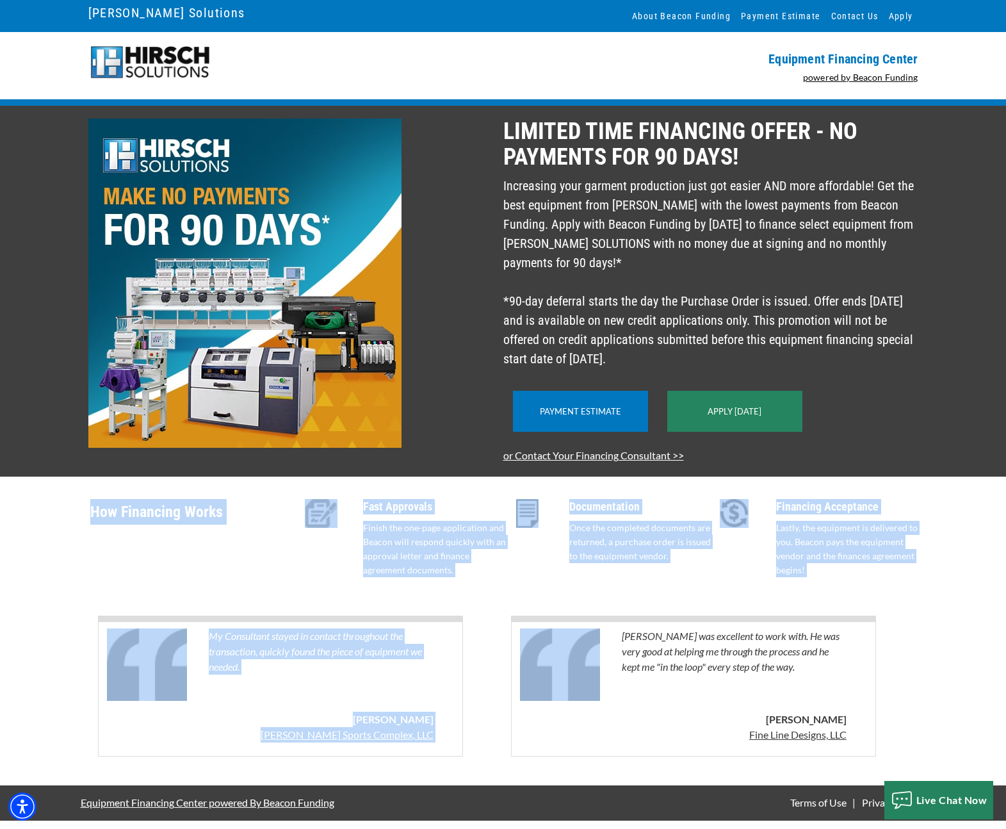
drag, startPoint x: 86, startPoint y: 530, endPoint x: 823, endPoint y: 613, distance: 741.1
click at [823, 613] on div "How Financing Works Fast Approvals Finish the one-page application and Beacon w…" at bounding box center [503, 630] width 845 height 309
click at [207, 583] on div "How Financing Works" at bounding box center [193, 541] width 207 height 85
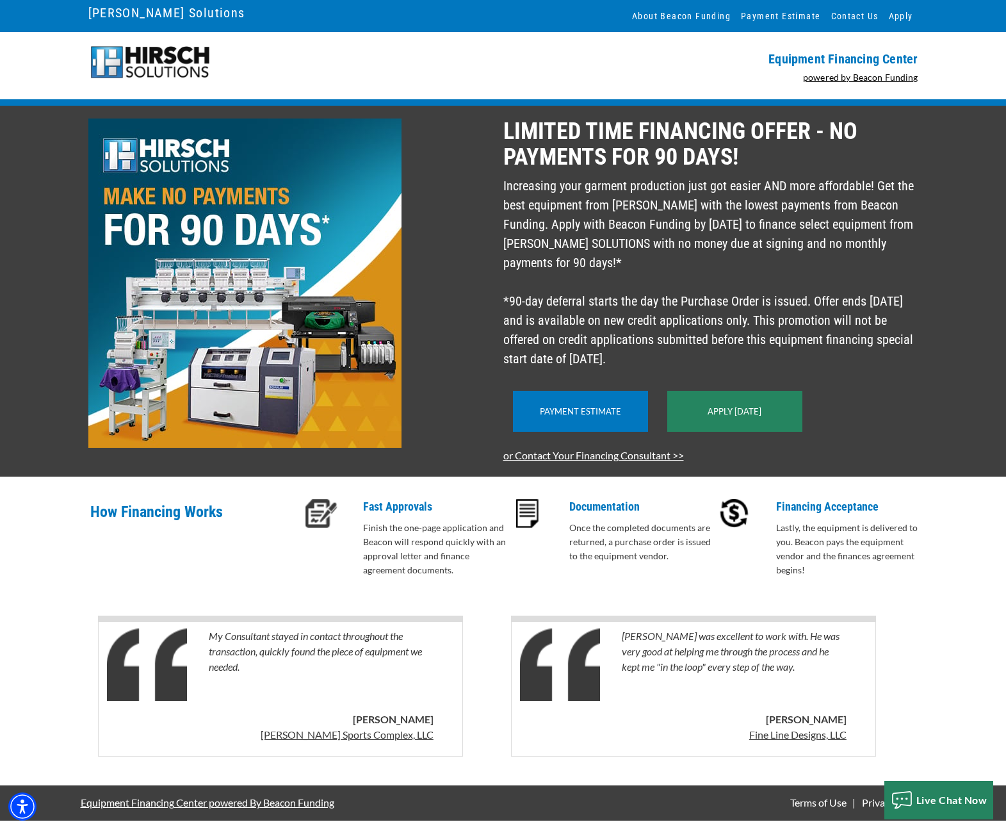
click at [306, 593] on div "How Financing Works Fast Approvals Finish the one-page application and Beacon w…" at bounding box center [503, 534] width 845 height 117
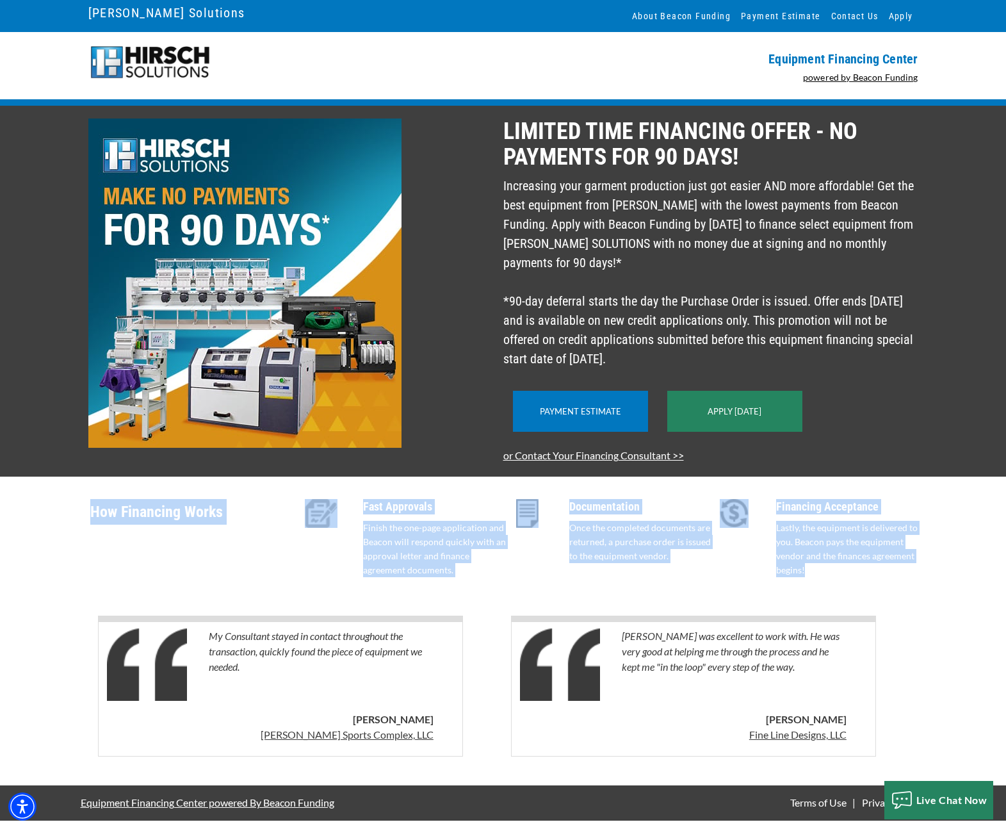
drag, startPoint x: 89, startPoint y: 531, endPoint x: 823, endPoint y: 595, distance: 736.6
click at [823, 593] on div "How Financing Works Fast Approvals Finish the one-page application and Beacon w…" at bounding box center [503, 534] width 845 height 117
click at [821, 583] on div "Financing Acceptance Lastly, the equipment is delivered to you. Beacon pays the…" at bounding box center [850, 541] width 148 height 85
drag, startPoint x: 89, startPoint y: 528, endPoint x: 870, endPoint y: 591, distance: 783.8
click at [870, 591] on div "How Financing Works Fast Approvals Finish the one-page application and Beacon w…" at bounding box center [503, 534] width 845 height 117
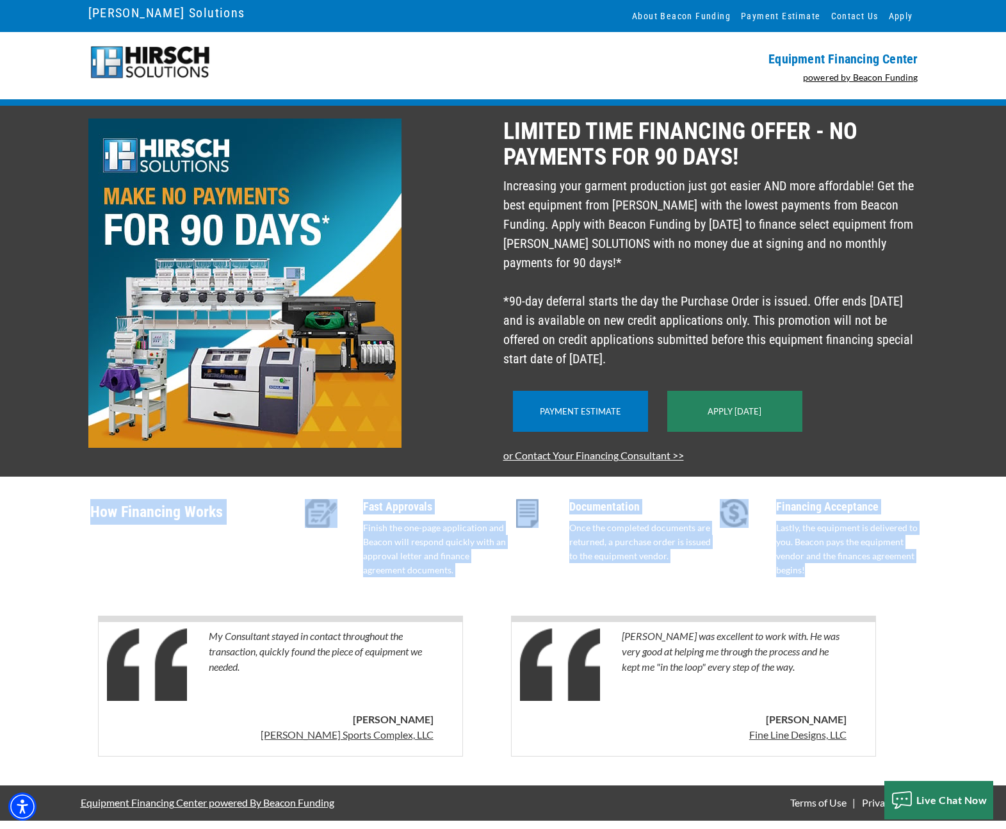
click at [262, 583] on div "How Financing Works" at bounding box center [193, 541] width 207 height 85
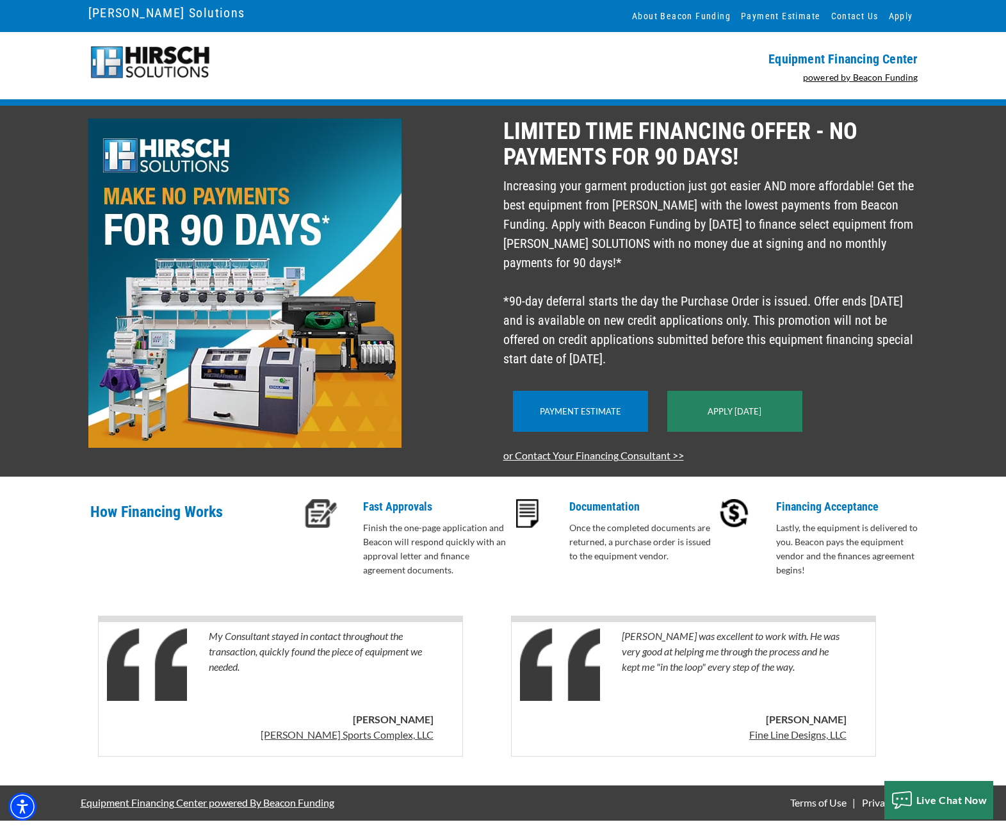
scroll to position [10, 0]
click at [382, 583] on div "Fast Approvals Finish the one-page application and Beacon will respond quickly …" at bounding box center [437, 541] width 148 height 85
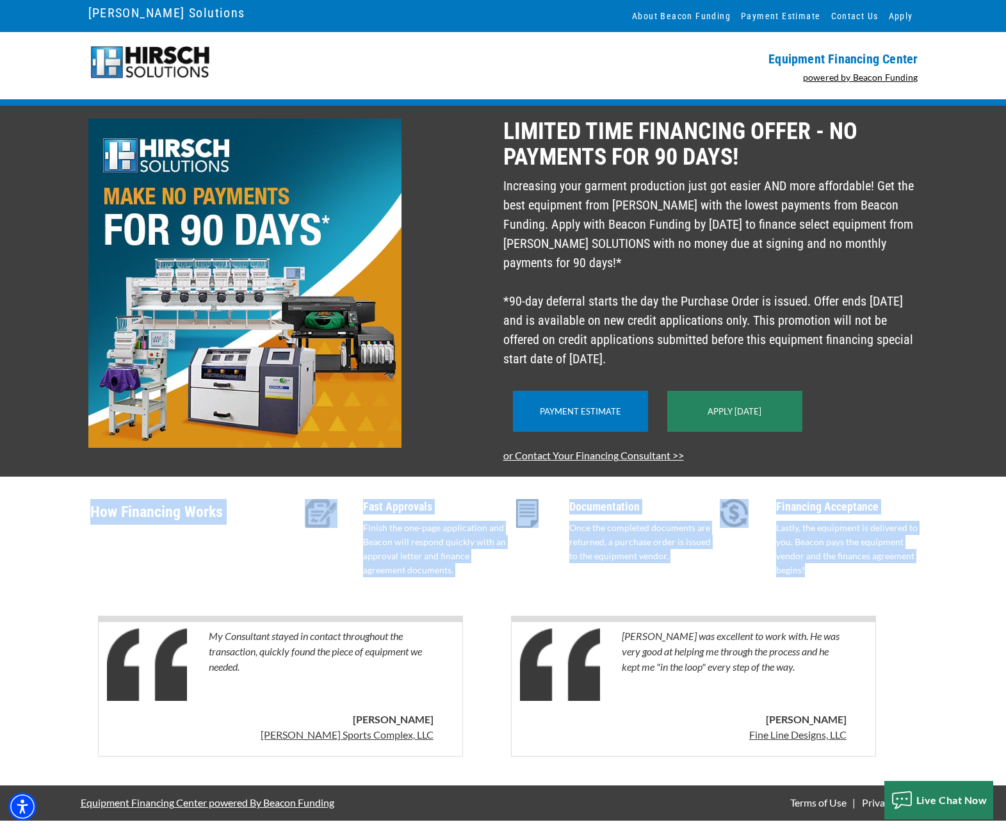
drag, startPoint x: 90, startPoint y: 521, endPoint x: 836, endPoint y: 587, distance: 748.8
click at [836, 587] on div "How Financing Works Fast Approvals Finish the one-page application and Beacon w…" at bounding box center [503, 534] width 845 height 117
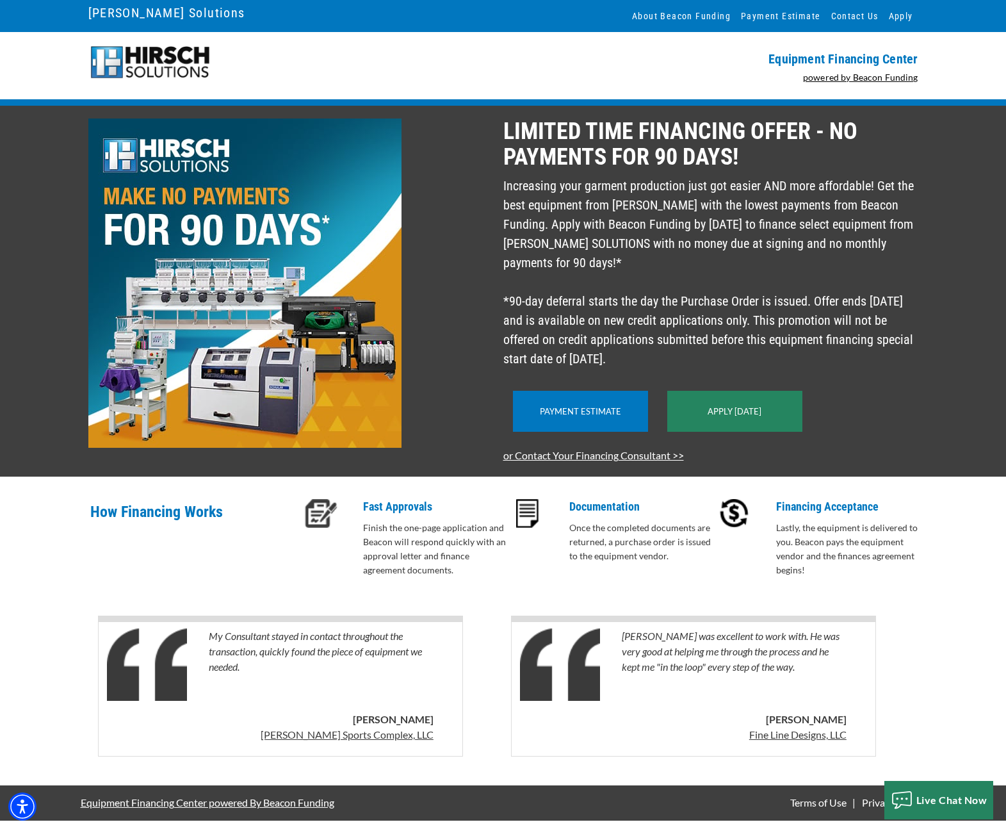
click at [478, 593] on div "How Financing Works Fast Approvals Finish the one-page application and Beacon w…" at bounding box center [503, 534] width 845 height 117
click at [480, 593] on div "How Financing Works Fast Approvals Finish the one-page application and Beacon w…" at bounding box center [503, 534] width 845 height 117
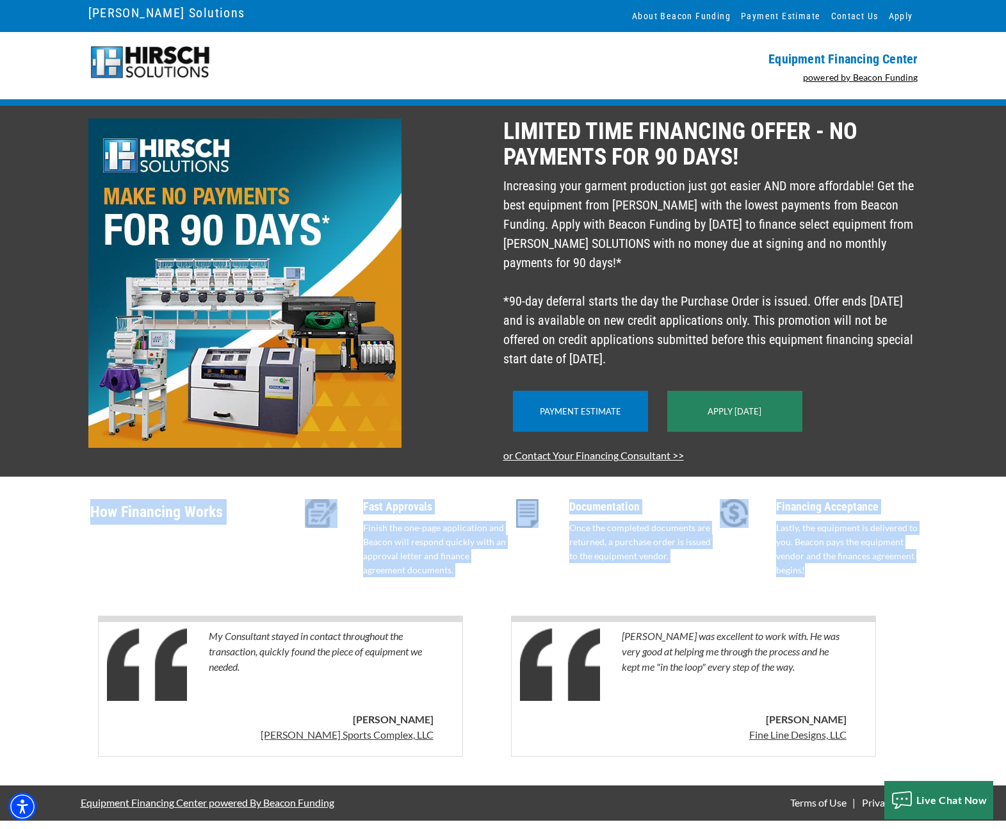
drag, startPoint x: 93, startPoint y: 533, endPoint x: 915, endPoint y: 588, distance: 823.4
click at [915, 588] on div "How Financing Works Fast Approvals Finish the one-page application and Beacon w…" at bounding box center [503, 534] width 845 height 117
click at [911, 577] on p "Lastly, the equipment is delivered to you. Beacon pays the equipment vendor and…" at bounding box center [850, 549] width 148 height 56
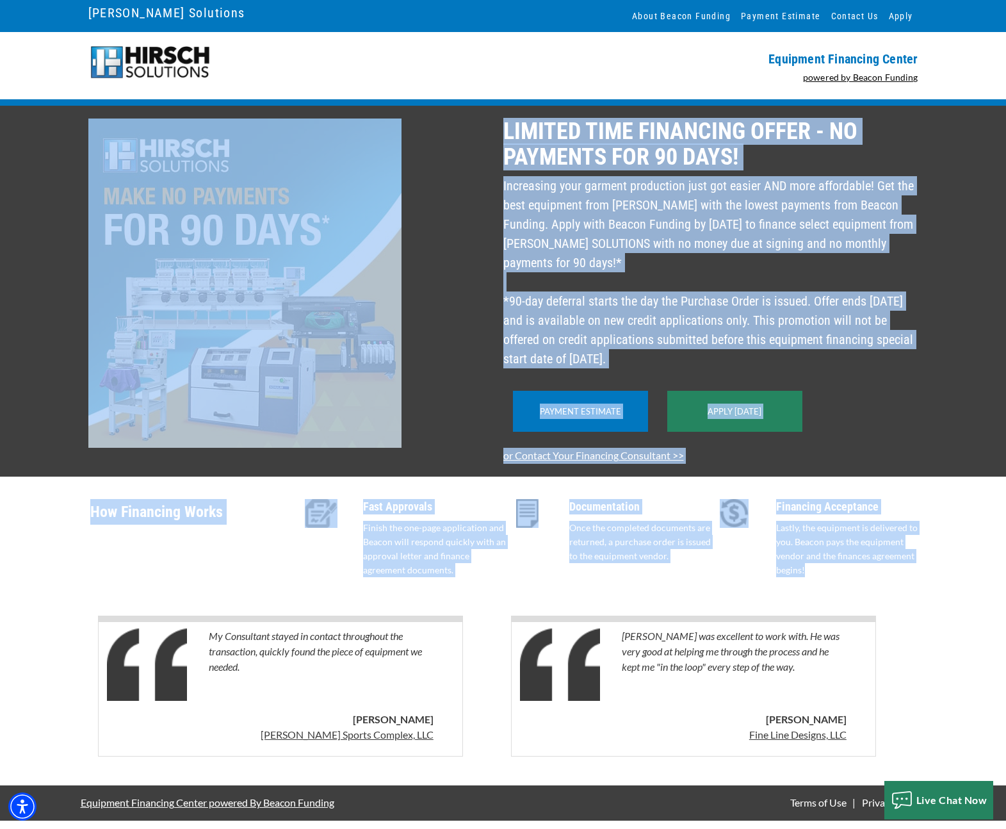
drag, startPoint x: 506, startPoint y: 127, endPoint x: 887, endPoint y: 587, distance: 597.1
click at [887, 587] on div "LIMITED TIME FINANCING OFFER - NO PAYMENTS FOR 90 DAYS! Increasing your garment…" at bounding box center [503, 445] width 1006 height 679
click at [896, 577] on p "Lastly, the equipment is delivered to you. Beacon pays the equipment vendor and…" at bounding box center [850, 549] width 148 height 56
drag, startPoint x: 827, startPoint y: 594, endPoint x: 509, endPoint y: 134, distance: 558.8
click at [509, 134] on div "LIMITED TIME FINANCING OFFER - NO PAYMENTS FOR 90 DAYS! Increasing your garment…" at bounding box center [503, 445] width 1006 height 679
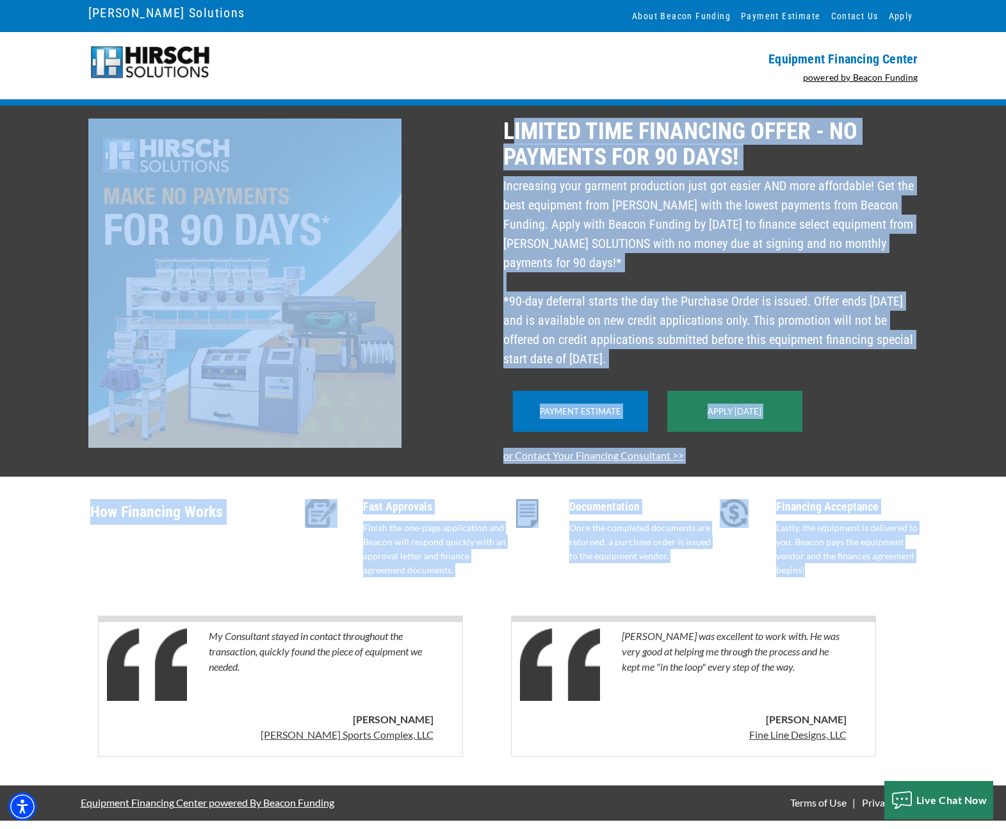
click at [589, 171] on div "LIMITED TIME FINANCING OFFER - NO PAYMENTS FOR 90 DAYS! Increasing your garment…" at bounding box center [714, 290] width 423 height 345
drag, startPoint x: 505, startPoint y: 126, endPoint x: 711, endPoint y: 373, distance: 321.5
click at [709, 373] on div "LIMITED TIME FINANCING OFFER - NO PAYMENTS FOR 90 DAYS! Increasing your garment…" at bounding box center [714, 290] width 423 height 345
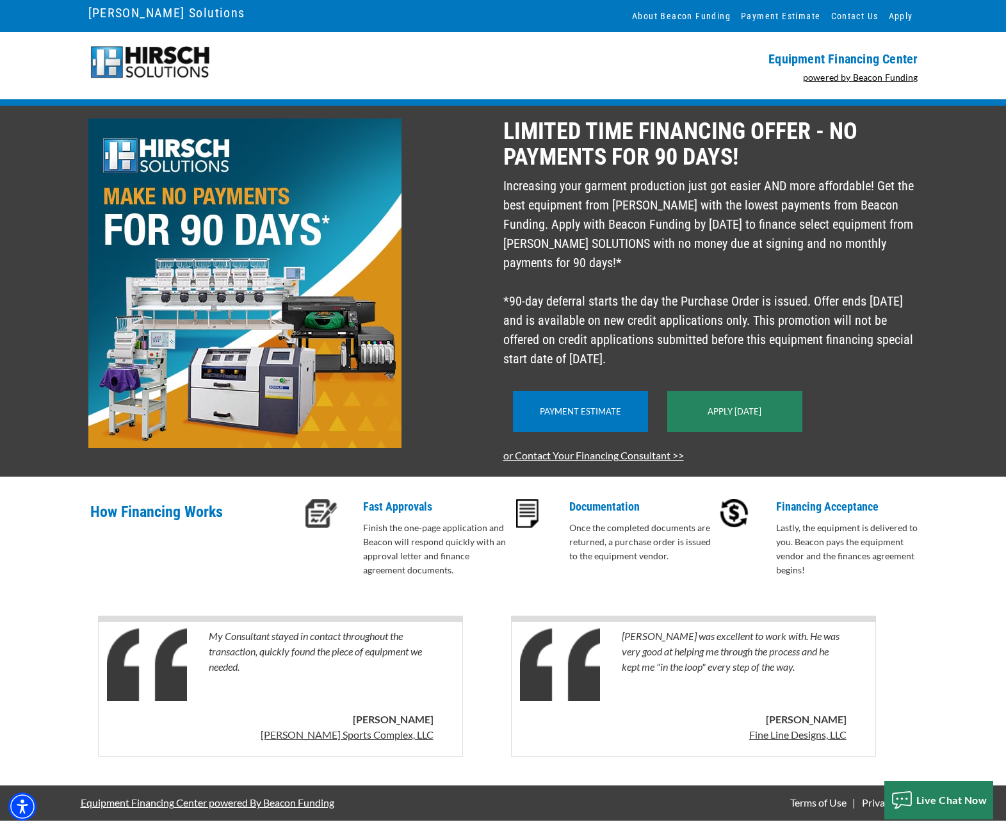
click at [489, 358] on div at bounding box center [292, 290] width 423 height 345
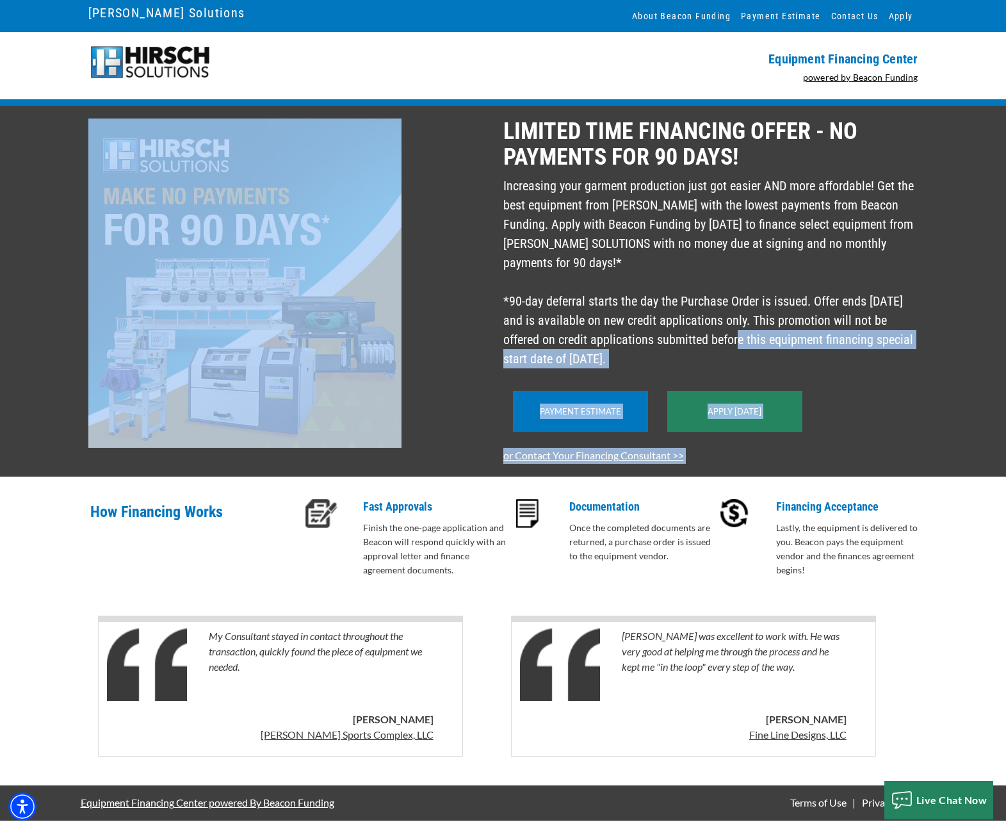
drag, startPoint x: 515, startPoint y: 148, endPoint x: 660, endPoint y: 359, distance: 255.2
click at [660, 359] on div "LIMITED TIME FINANCING OFFER - NO PAYMENTS FOR 90 DAYS! Increasing your garment…" at bounding box center [503, 290] width 845 height 345
click at [662, 368] on p "Increasing your garment production just got easier AND more affordable! Get the…" at bounding box center [710, 272] width 415 height 192
drag, startPoint x: 505, startPoint y: 132, endPoint x: 672, endPoint y: 369, distance: 289.6
click at [672, 371] on div "LIMITED TIME FINANCING OFFER - NO PAYMENTS FOR 90 DAYS! Increasing your garment…" at bounding box center [714, 290] width 423 height 345
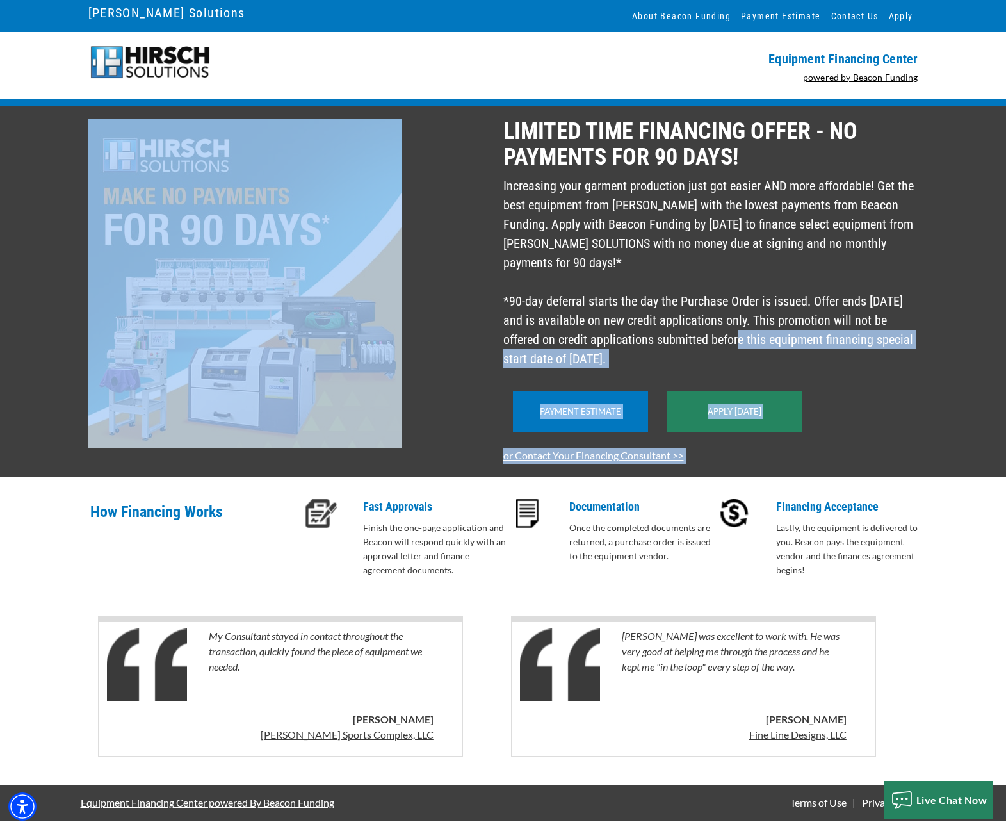
click at [443, 364] on div at bounding box center [292, 290] width 423 height 345
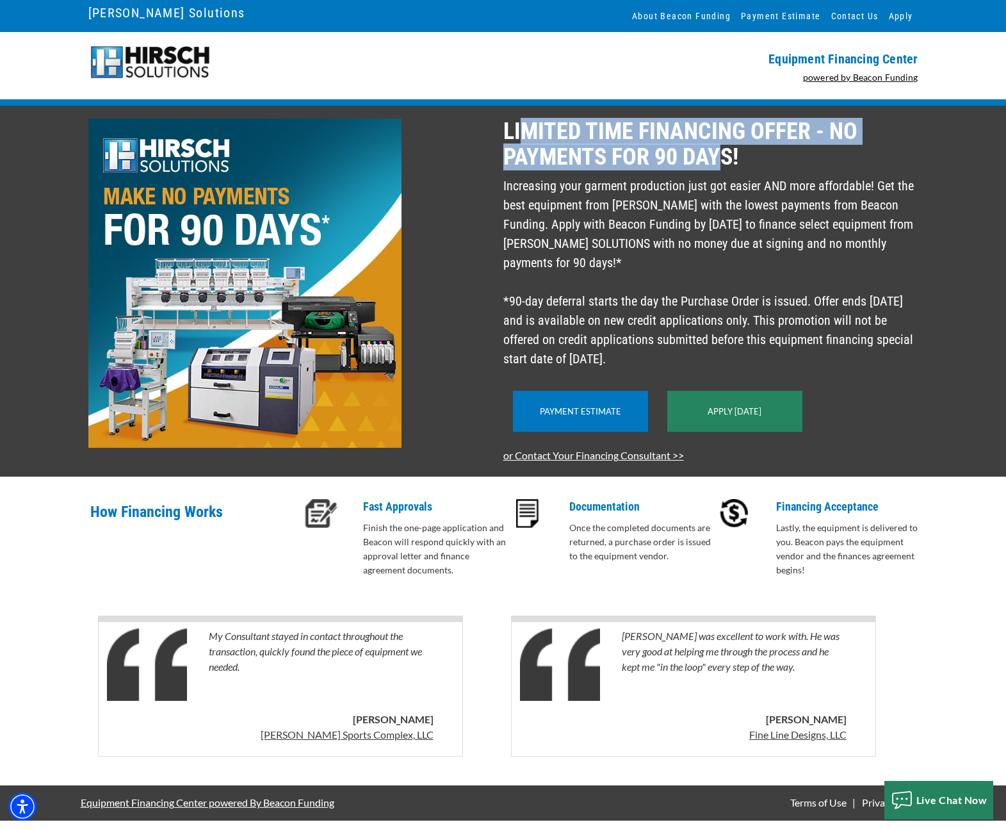
drag, startPoint x: 720, startPoint y: 159, endPoint x: 520, endPoint y: 136, distance: 201.7
click at [520, 136] on p "LIMITED TIME FINANCING OFFER - NO PAYMENTS FOR 90 DAYS!" at bounding box center [710, 143] width 415 height 51
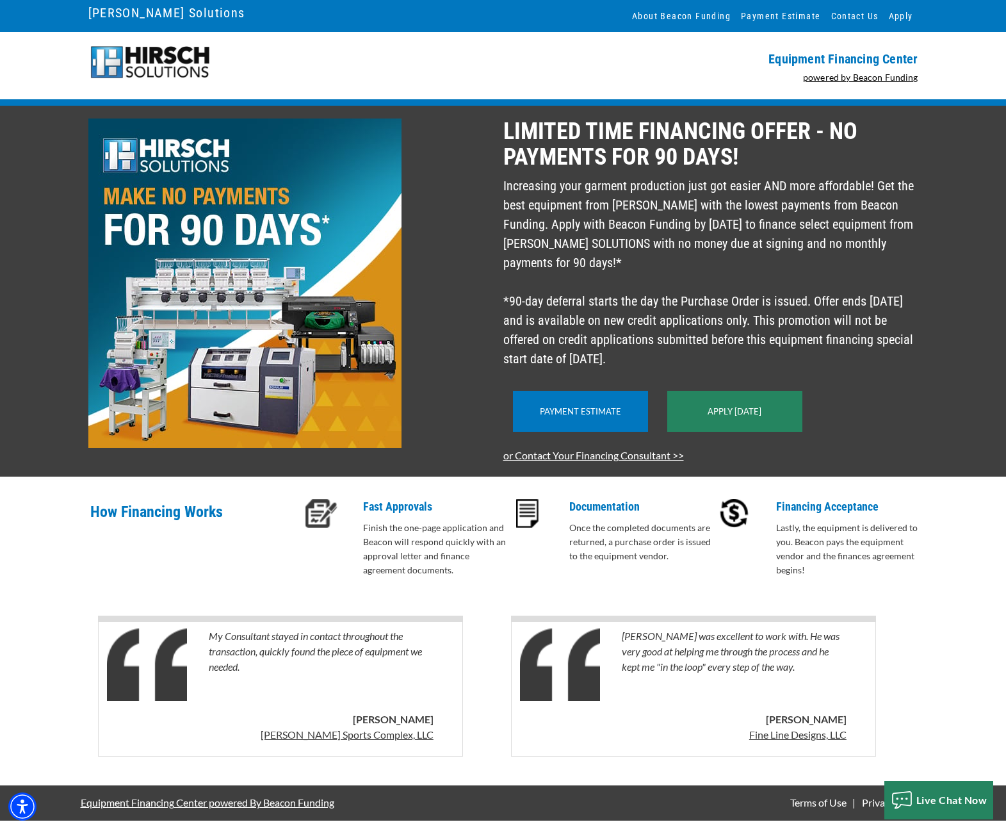
click at [515, 134] on p "LIMITED TIME FINANCING OFFER - NO PAYMENTS FOR 90 DAYS!" at bounding box center [710, 143] width 415 height 51
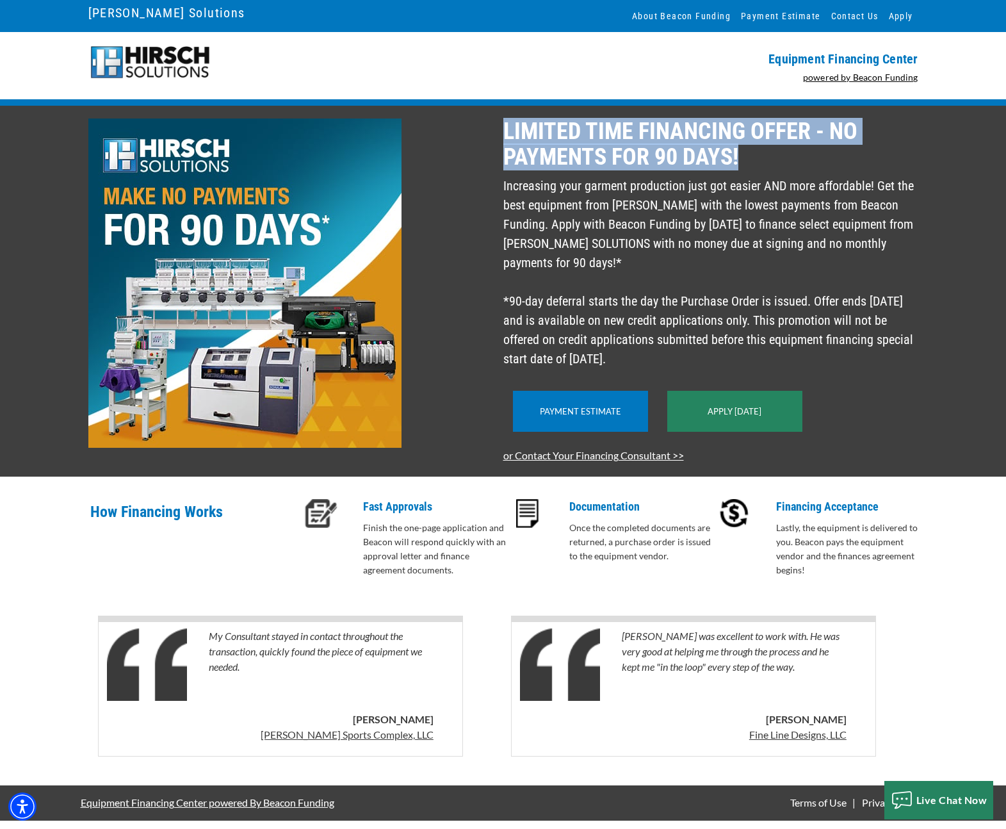
drag, startPoint x: 506, startPoint y: 129, endPoint x: 743, endPoint y: 170, distance: 241.0
click at [743, 169] on p "LIMITED TIME FINANCING OFFER - NO PAYMENTS FOR 90 DAYS!" at bounding box center [710, 143] width 415 height 51
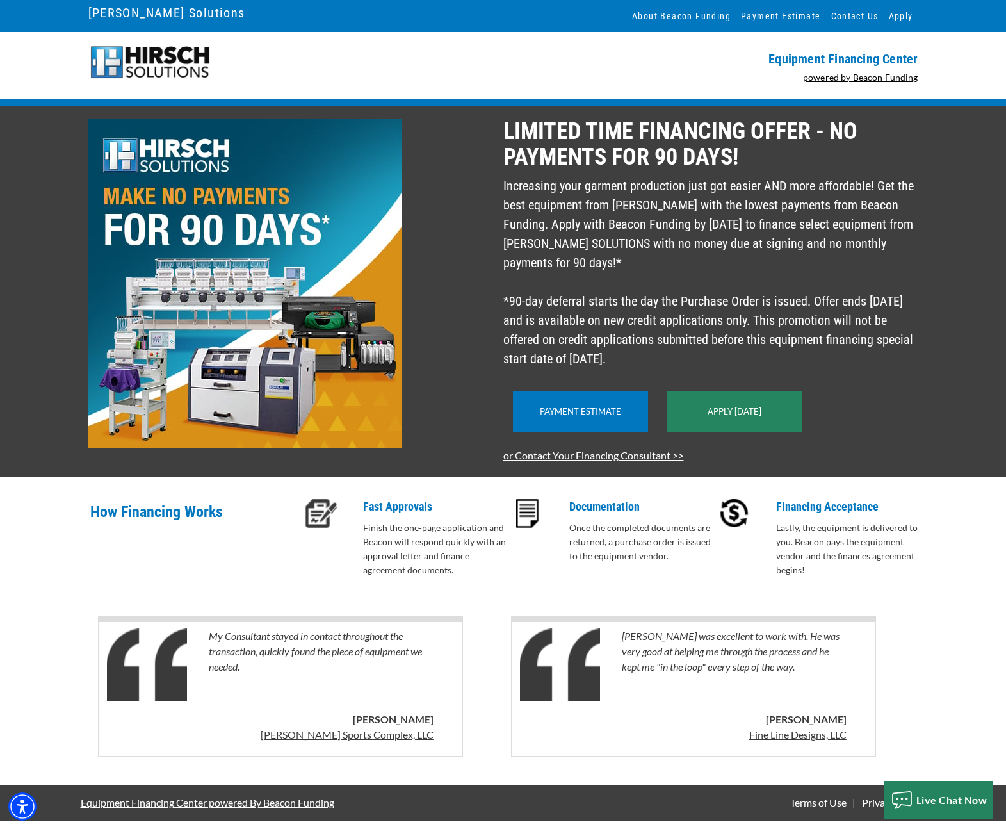
click at [480, 379] on div at bounding box center [292, 290] width 423 height 345
click at [610, 263] on p "Increasing your garment production just got easier AND more affordable! Get the…" at bounding box center [710, 272] width 415 height 192
click at [629, 368] on p "Increasing your garment production just got easier AND more affordable! Get the…" at bounding box center [710, 272] width 415 height 192
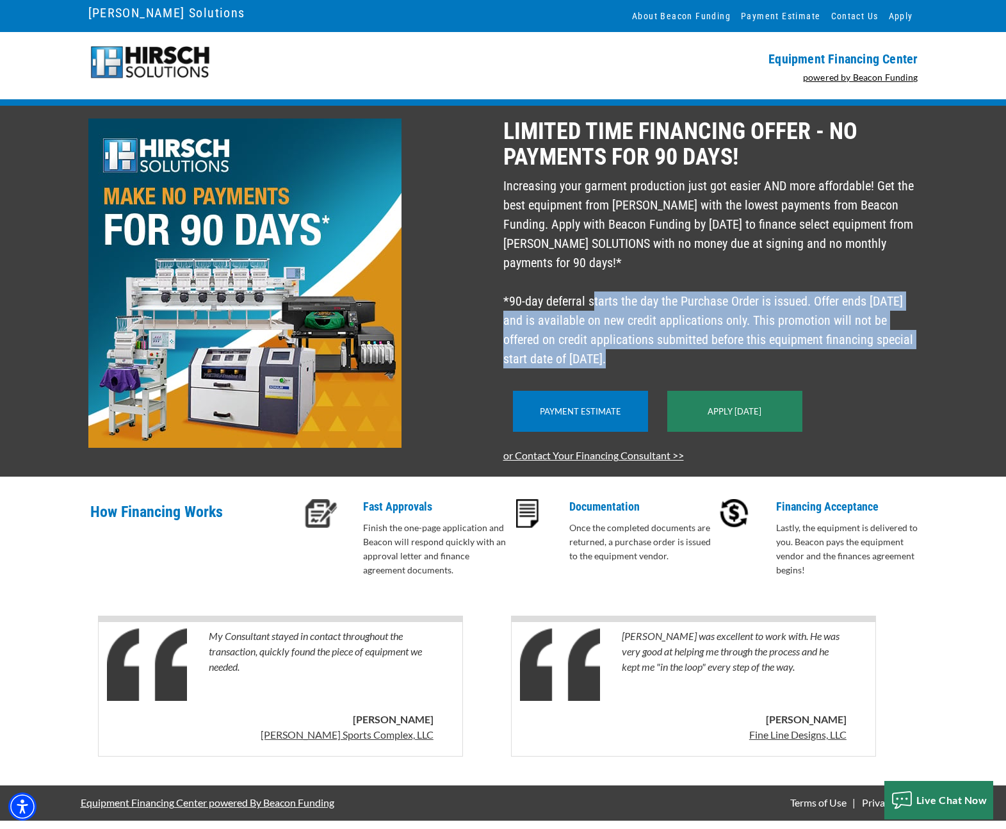
click at [629, 368] on p "Increasing your garment production just got easier AND more affordable! Get the…" at bounding box center [710, 272] width 415 height 192
click at [571, 357] on p "Increasing your garment production just got easier AND more affordable! Get the…" at bounding box center [710, 272] width 415 height 192
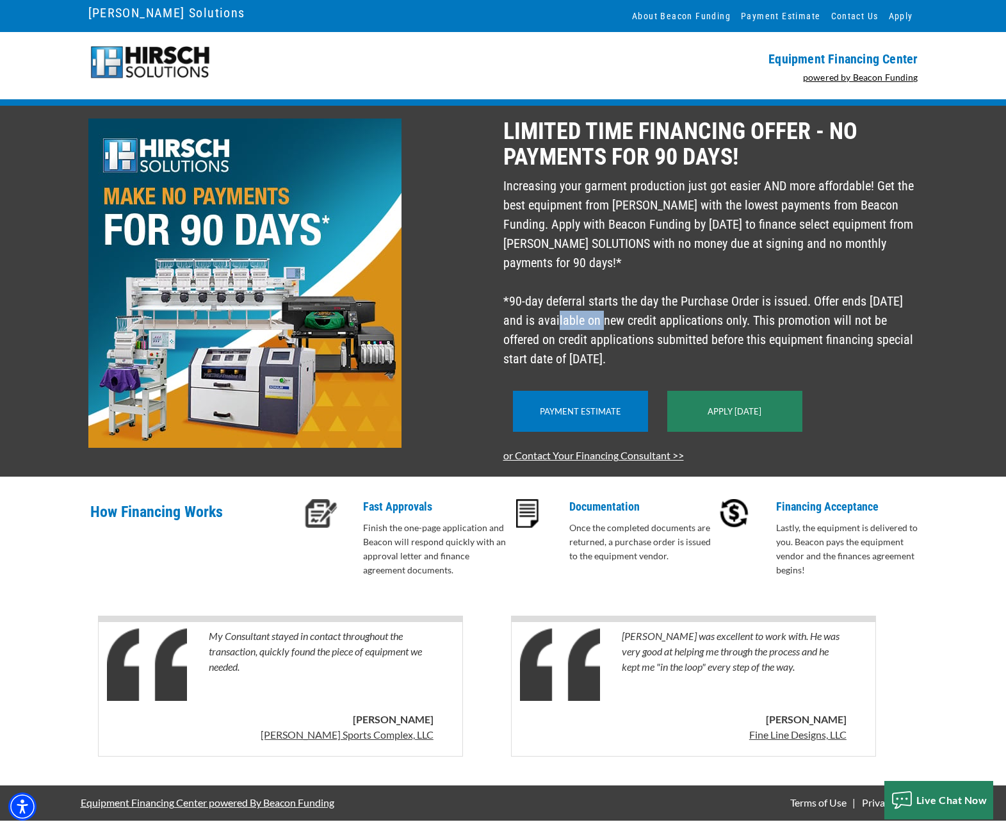
drag, startPoint x: 514, startPoint y: 330, endPoint x: 505, endPoint y: 331, distance: 9.6
click at [505, 331] on p "Increasing your garment production just got easier AND more affordable! Get the…" at bounding box center [710, 272] width 415 height 192
click at [437, 364] on div at bounding box center [292, 290] width 423 height 345
click at [346, 338] on img at bounding box center [244, 282] width 313 height 329
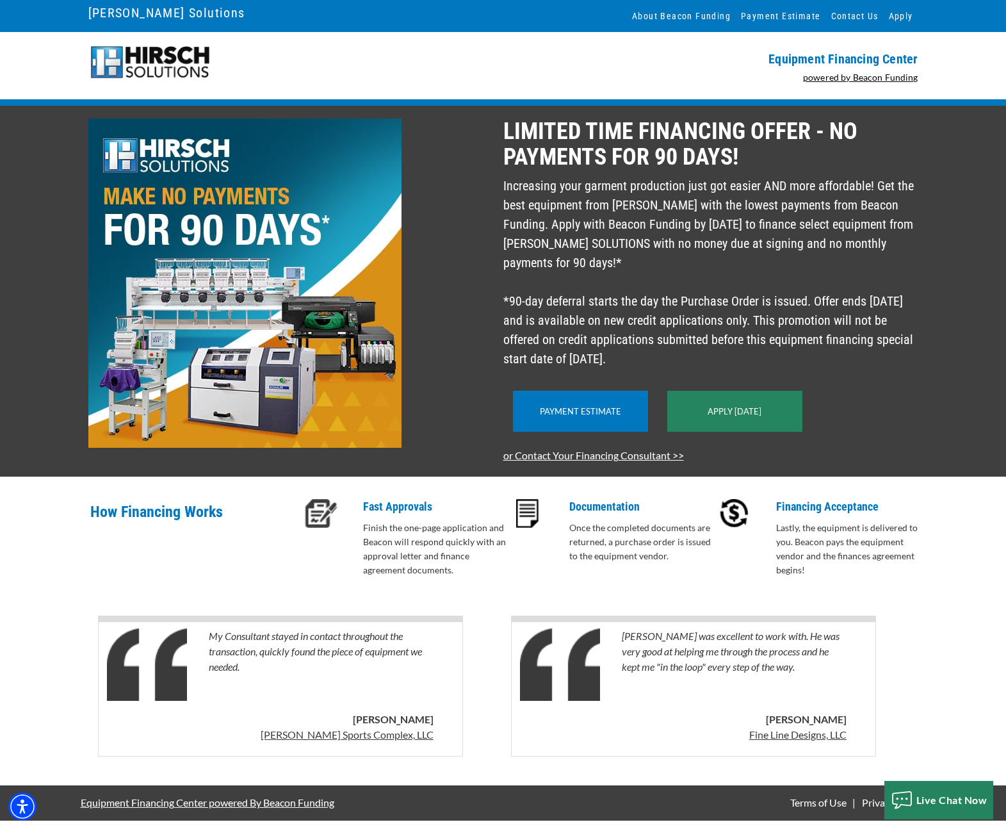
click at [443, 339] on div at bounding box center [292, 290] width 423 height 345
click at [816, 215] on p "Increasing your garment production just got easier AND more affordable! Get the…" at bounding box center [710, 272] width 415 height 192
click at [863, 213] on p "Increasing your garment production just got easier AND more affordable! Get the…" at bounding box center [710, 272] width 415 height 192
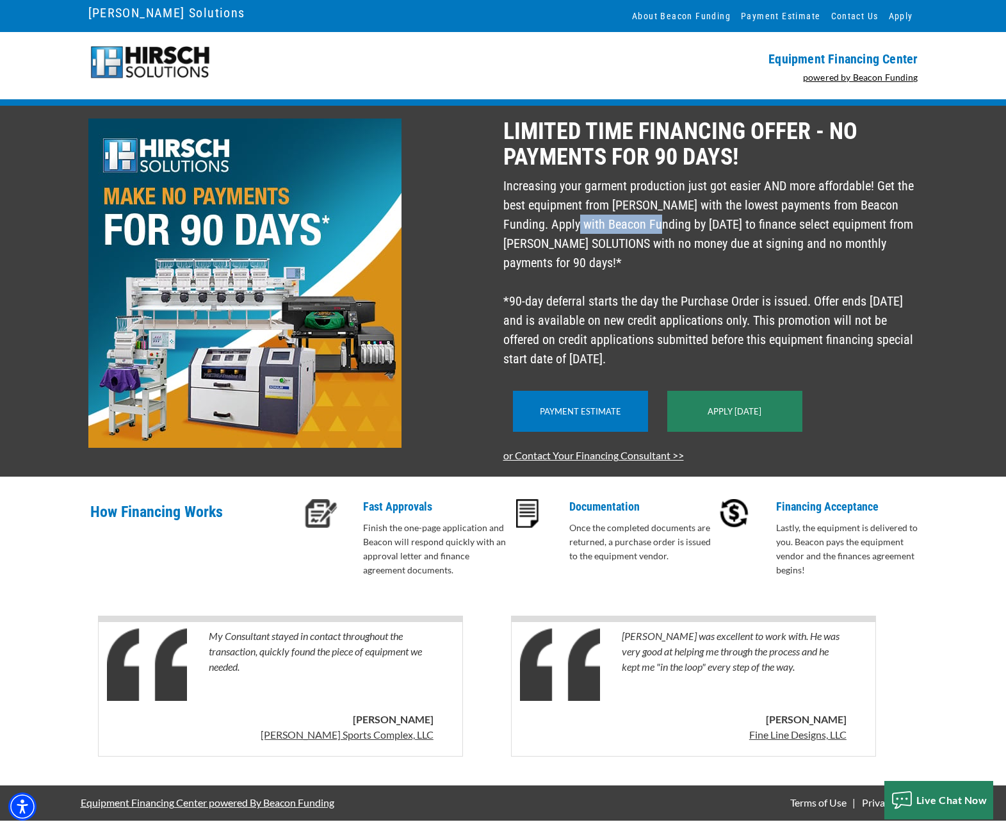
drag, startPoint x: 803, startPoint y: 213, endPoint x: 884, endPoint y: 212, distance: 81.3
click at [884, 212] on p "Increasing your garment production just got easier AND more affordable! Get the…" at bounding box center [710, 272] width 415 height 192
click at [510, 315] on p "Increasing your garment production just got easier AND more affordable! Get the…" at bounding box center [710, 272] width 415 height 192
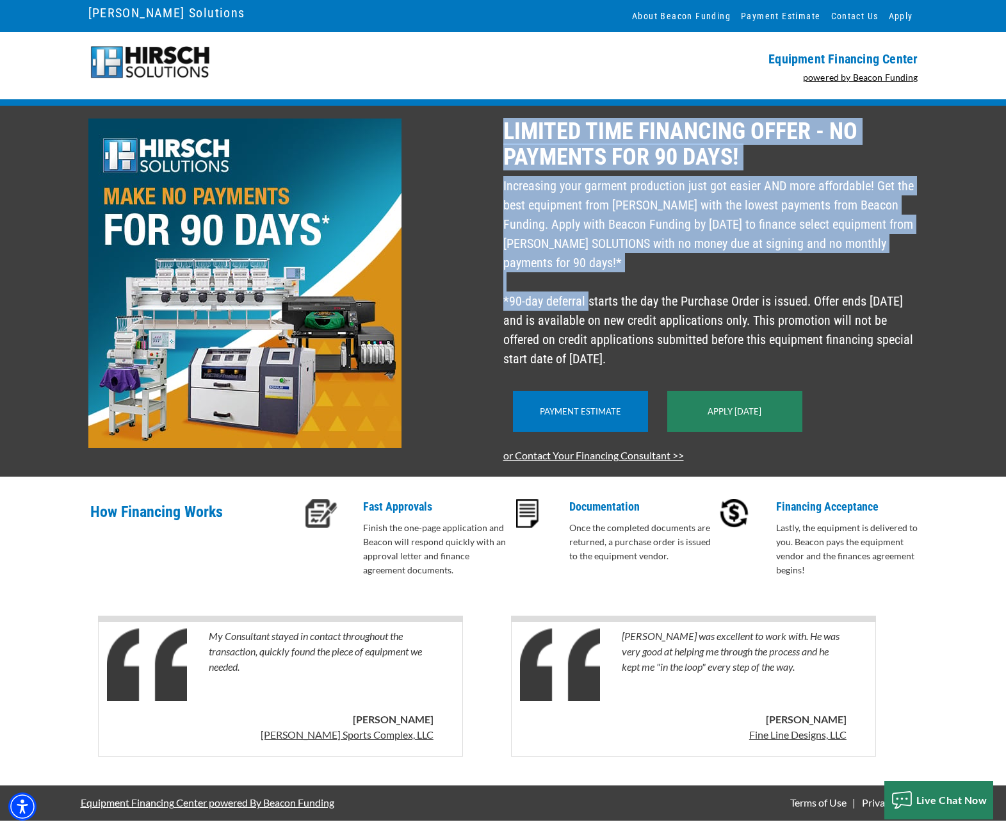
drag, startPoint x: 505, startPoint y: 116, endPoint x: 590, endPoint y: 288, distance: 191.9
click at [590, 288] on div "LIMITED TIME FINANCING OFFER - NO PAYMENTS FOR 90 DAYS! Increasing your garment…" at bounding box center [714, 290] width 423 height 345
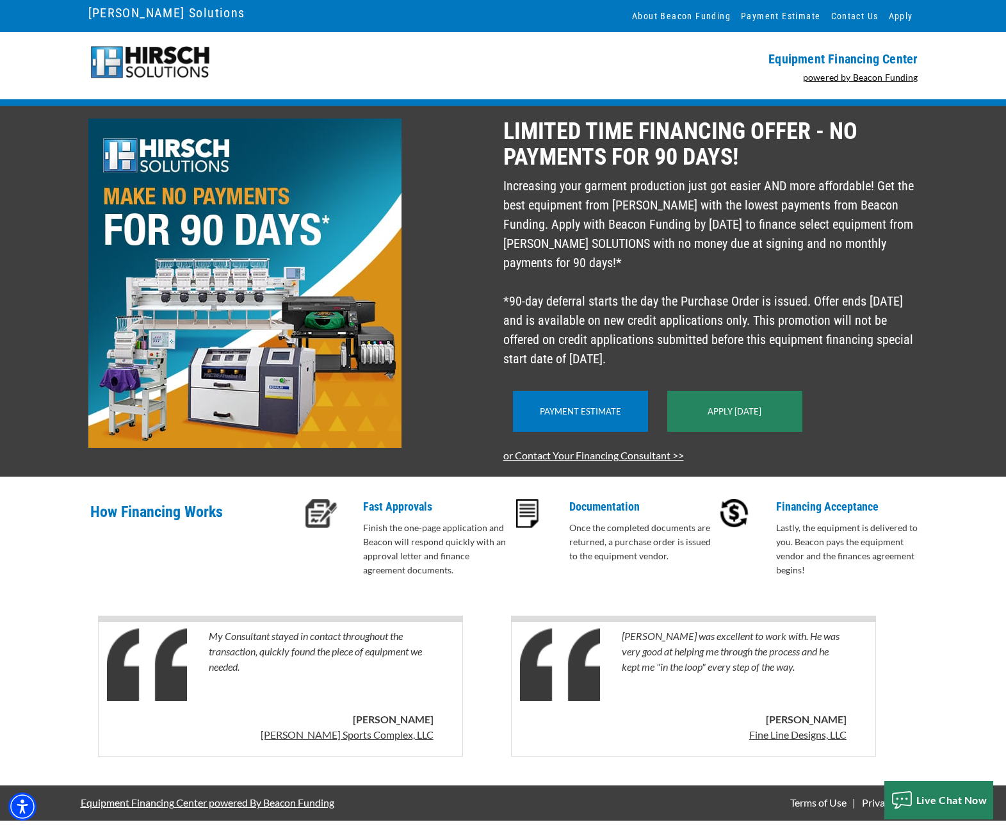
click at [613, 343] on p "Increasing your garment production just got easier AND more affordable! Get the…" at bounding box center [710, 272] width 415 height 192
drag, startPoint x: 649, startPoint y: 368, endPoint x: 496, endPoint y: 126, distance: 286.7
click at [496, 125] on div "LIMITED TIME FINANCING OFFER - NO PAYMENTS FOR 90 DAYS! Increasing your garment…" at bounding box center [503, 290] width 845 height 345
drag, startPoint x: 505, startPoint y: 119, endPoint x: 654, endPoint y: 369, distance: 291.8
click at [654, 369] on div "LIMITED TIME FINANCING OFFER - NO PAYMENTS FOR 90 DAYS! Increasing your garment…" at bounding box center [714, 290] width 423 height 345
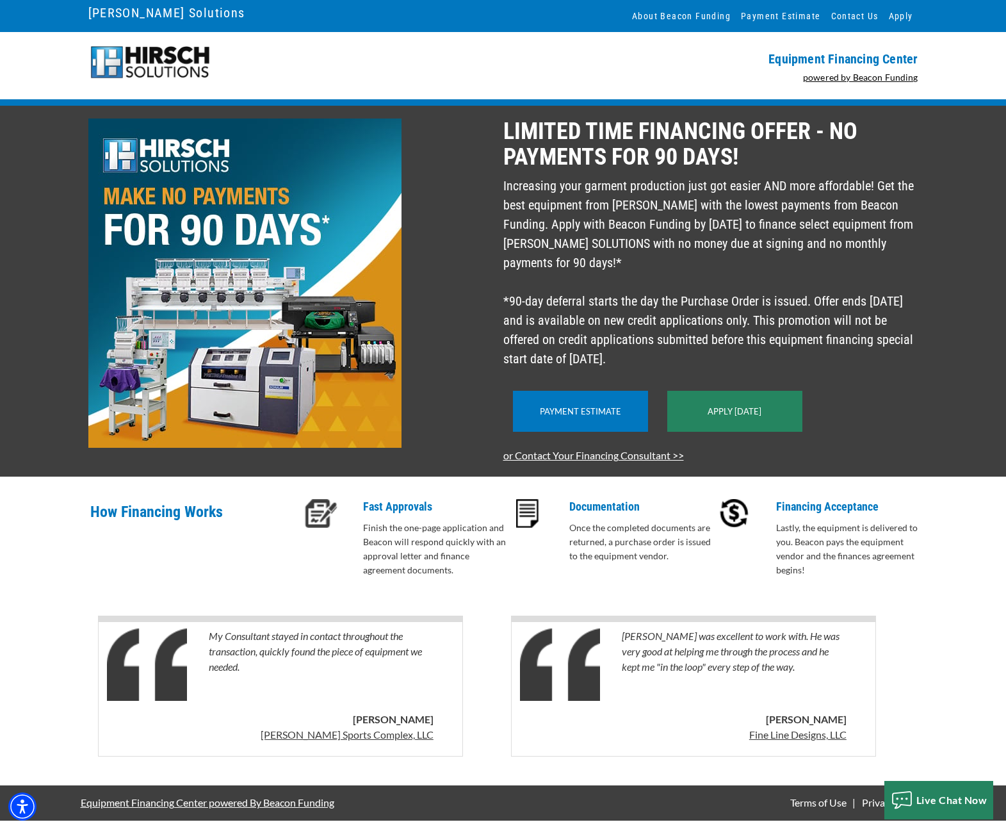
click at [654, 365] on p "Increasing your garment production just got easier AND more affordable! Get the…" at bounding box center [710, 272] width 415 height 192
drag, startPoint x: 505, startPoint y: 121, endPoint x: 660, endPoint y: 375, distance: 297.7
click at [660, 375] on div "LIMITED TIME FINANCING OFFER - NO PAYMENTS FOR 90 DAYS! Increasing your garment…" at bounding box center [714, 290] width 423 height 345
click at [439, 400] on div at bounding box center [292, 290] width 423 height 345
drag, startPoint x: 505, startPoint y: 118, endPoint x: 685, endPoint y: 361, distance: 302.2
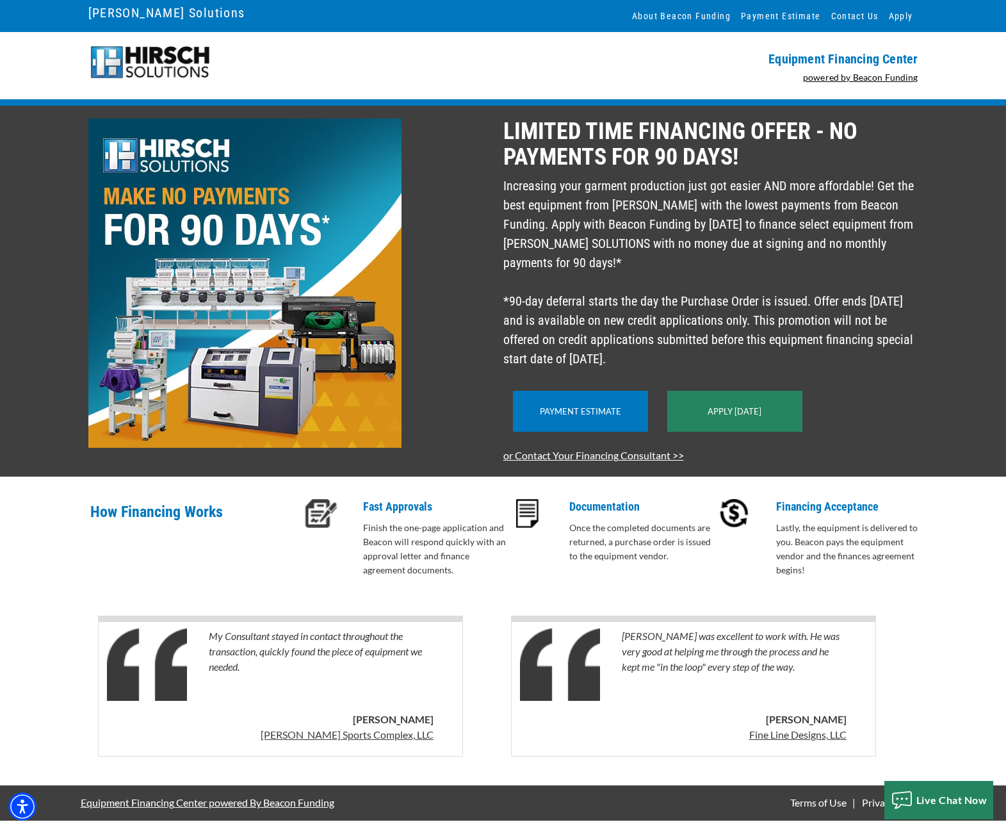
click at [685, 361] on div "LIMITED TIME FINANCING OFFER - NO PAYMENTS FOR 90 DAYS! Increasing your garment…" at bounding box center [714, 290] width 423 height 345
click at [659, 366] on p "Increasing your garment production just got easier AND more affordable! Get the…" at bounding box center [710, 272] width 415 height 192
drag, startPoint x: 639, startPoint y: 350, endPoint x: 500, endPoint y: 120, distance: 269.2
click at [500, 120] on div "LIMITED TIME FINANCING OFFER - NO PAYMENTS FOR 90 DAYS! Increasing your garment…" at bounding box center [503, 290] width 845 height 345
click at [504, 122] on p "LIMITED TIME FINANCING OFFER - NO PAYMENTS FOR 90 DAYS!" at bounding box center [710, 143] width 415 height 51
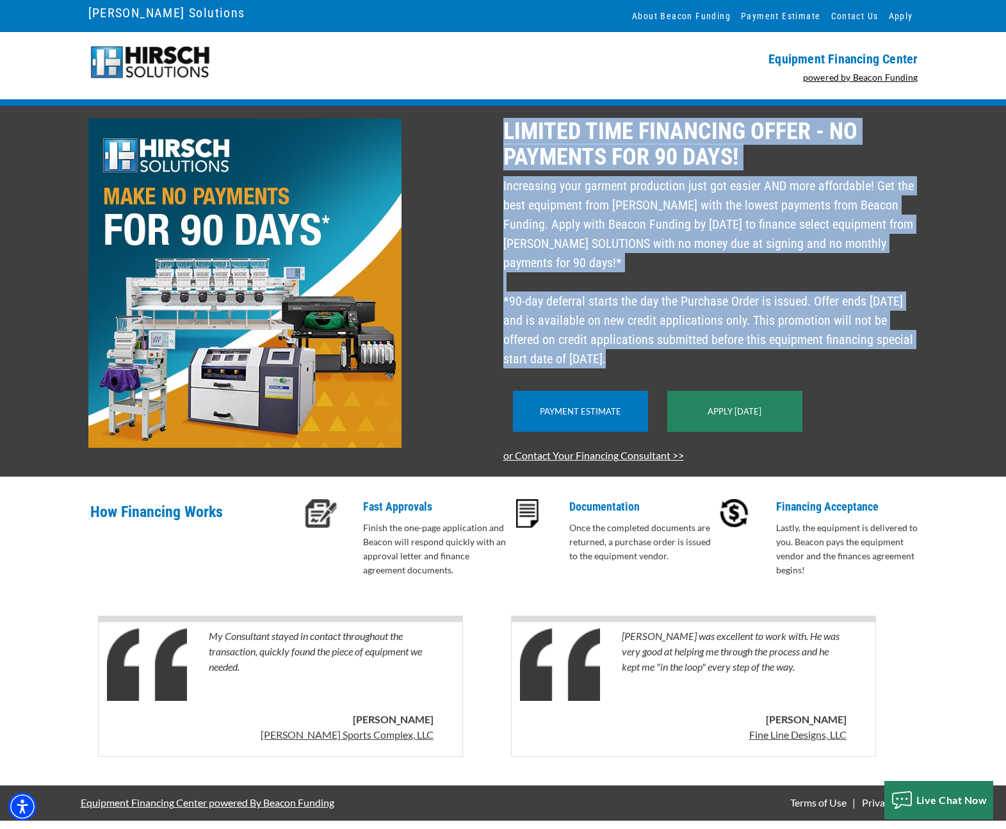
drag, startPoint x: 504, startPoint y: 118, endPoint x: 655, endPoint y: 385, distance: 306.8
click at [655, 385] on div "LIMITED TIME FINANCING OFFER - NO PAYMENTS FOR 90 DAYS! Increasing your garment…" at bounding box center [714, 290] width 423 height 345
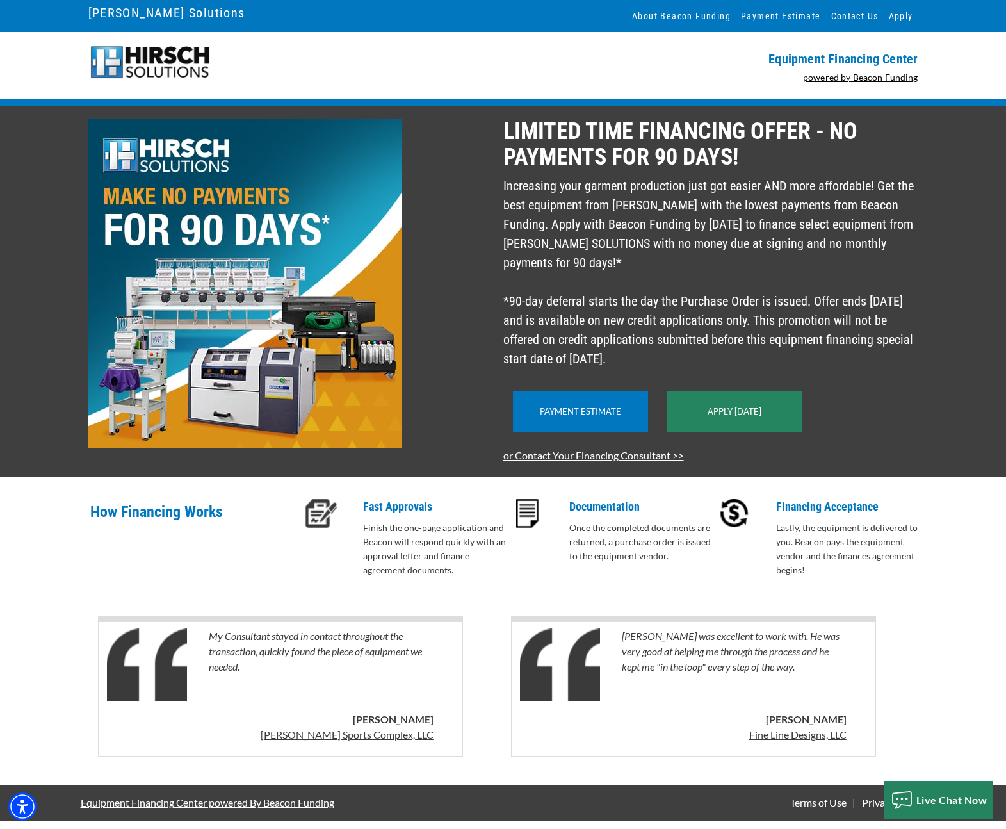
click at [458, 376] on div at bounding box center [292, 290] width 423 height 345
drag, startPoint x: 507, startPoint y: 125, endPoint x: 685, endPoint y: 377, distance: 308.8
click at [685, 377] on div "LIMITED TIME FINANCING OFFER - NO PAYMENTS FOR 90 DAYS! Increasing your garment…" at bounding box center [714, 290] width 423 height 345
click at [528, 250] on p "Increasing your garment production just got easier AND more affordable! Get the…" at bounding box center [710, 272] width 415 height 192
click at [542, 248] on p "Increasing your garment production just got easier AND more affordable! Get the…" at bounding box center [710, 272] width 415 height 192
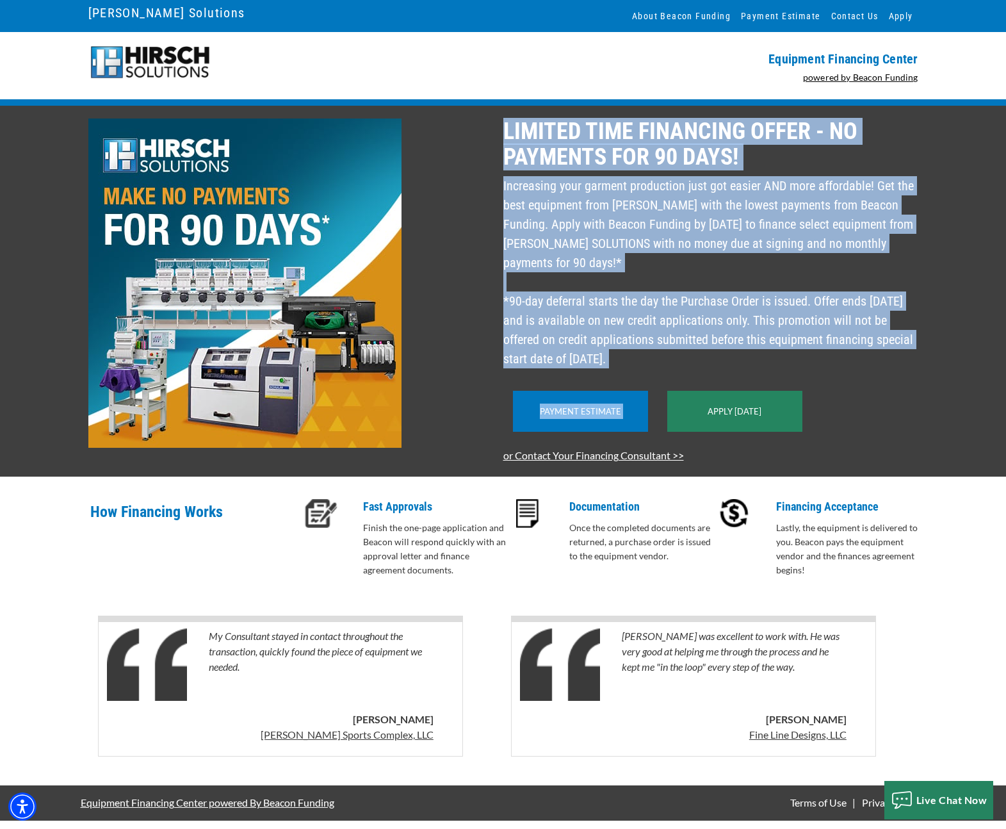
drag, startPoint x: 504, startPoint y: 122, endPoint x: 695, endPoint y: 378, distance: 319.8
click at [695, 381] on div "LIMITED TIME FINANCING OFFER - NO PAYMENTS FOR 90 DAYS! Increasing your garment…" at bounding box center [714, 290] width 423 height 345
click at [694, 368] on p "Increasing your garment production just got easier AND more affordable! Get the…" at bounding box center [710, 272] width 415 height 192
drag, startPoint x: 669, startPoint y: 371, endPoint x: 506, endPoint y: 120, distance: 298.9
click at [506, 120] on div "LIMITED TIME FINANCING OFFER - NO PAYMENTS FOR 90 DAYS! Increasing your garment…" at bounding box center [714, 290] width 423 height 345
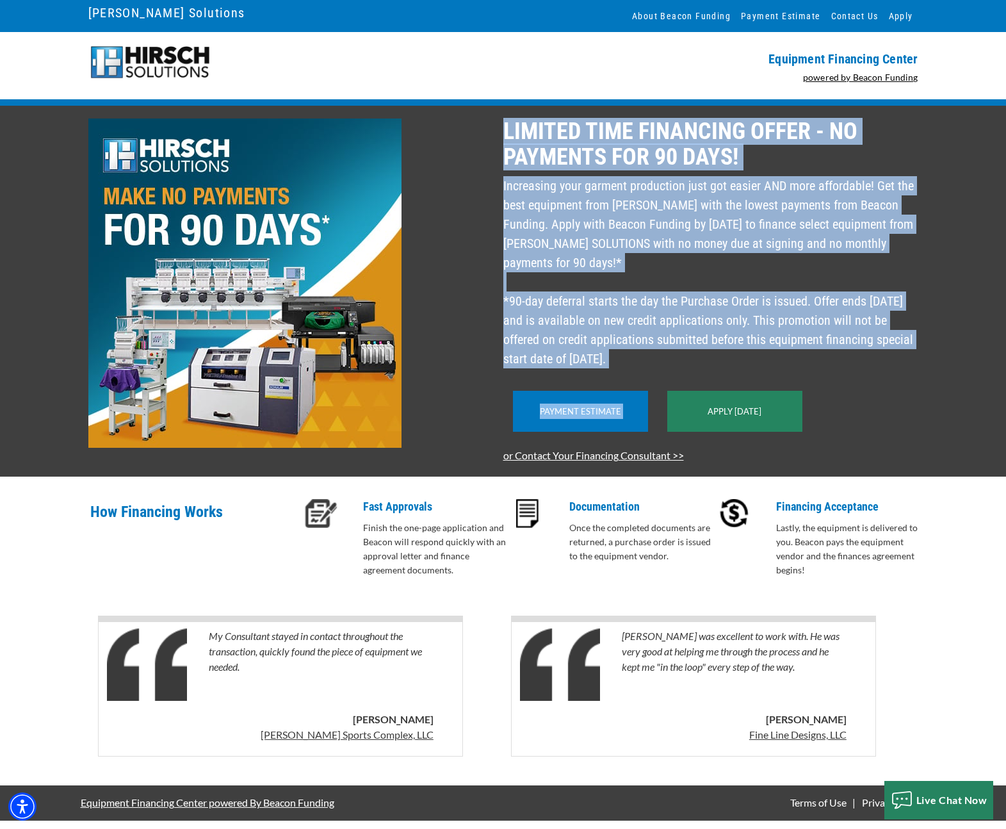
click at [507, 120] on p "LIMITED TIME FINANCING OFFER - NO PAYMENTS FOR 90 DAYS!" at bounding box center [710, 143] width 415 height 51
drag, startPoint x: 503, startPoint y: 117, endPoint x: 658, endPoint y: 365, distance: 292.3
click at [658, 365] on div "LIMITED TIME FINANCING OFFER - NO PAYMENTS FOR 90 DAYS! Increasing your garment…" at bounding box center [714, 290] width 423 height 345
click at [663, 350] on p "Increasing your garment production just got easier AND more affordable! Get the…" at bounding box center [710, 272] width 415 height 192
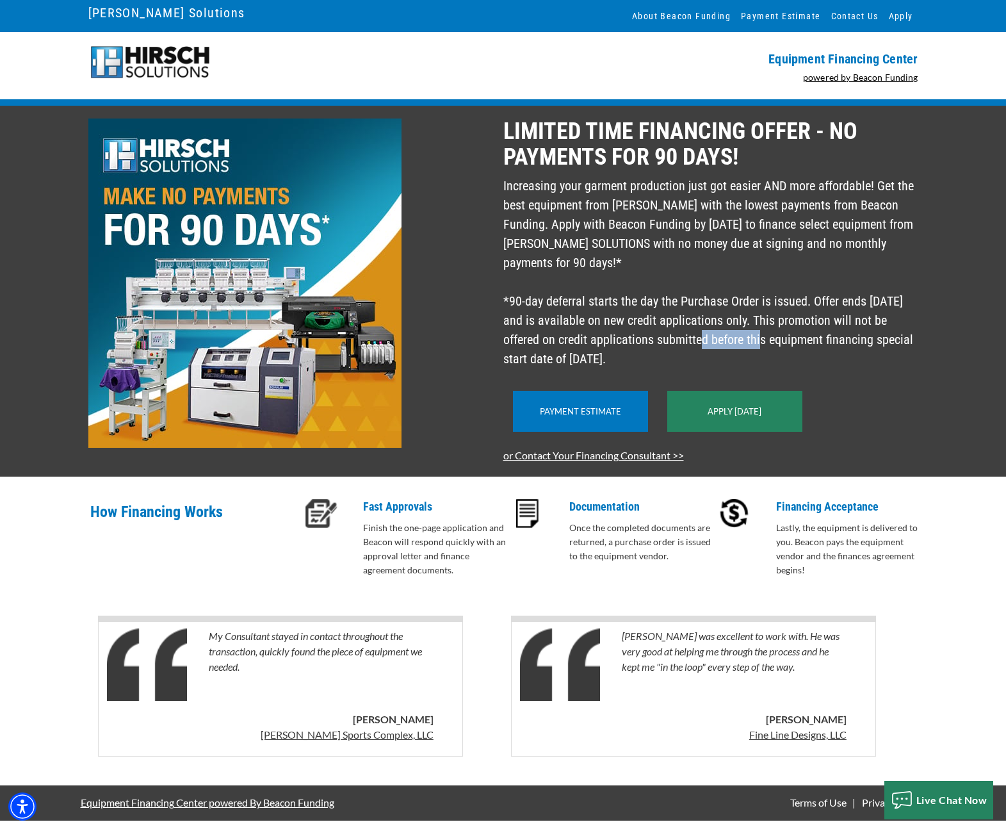
click at [663, 350] on p "Increasing your garment production just got easier AND more affordable! Get the…" at bounding box center [710, 272] width 415 height 192
click at [658, 368] on p "Increasing your garment production just got easier AND more affordable! Get the…" at bounding box center [710, 272] width 415 height 192
drag, startPoint x: 609, startPoint y: 318, endPoint x: 504, endPoint y: 126, distance: 219.5
click at [504, 126] on div "LIMITED TIME FINANCING OFFER - NO PAYMENTS FOR 90 DAYS! Increasing your garment…" at bounding box center [714, 290] width 423 height 345
click at [508, 129] on p "LIMITED TIME FINANCING OFFER - NO PAYMENTS FOR 90 DAYS!" at bounding box center [710, 143] width 415 height 51
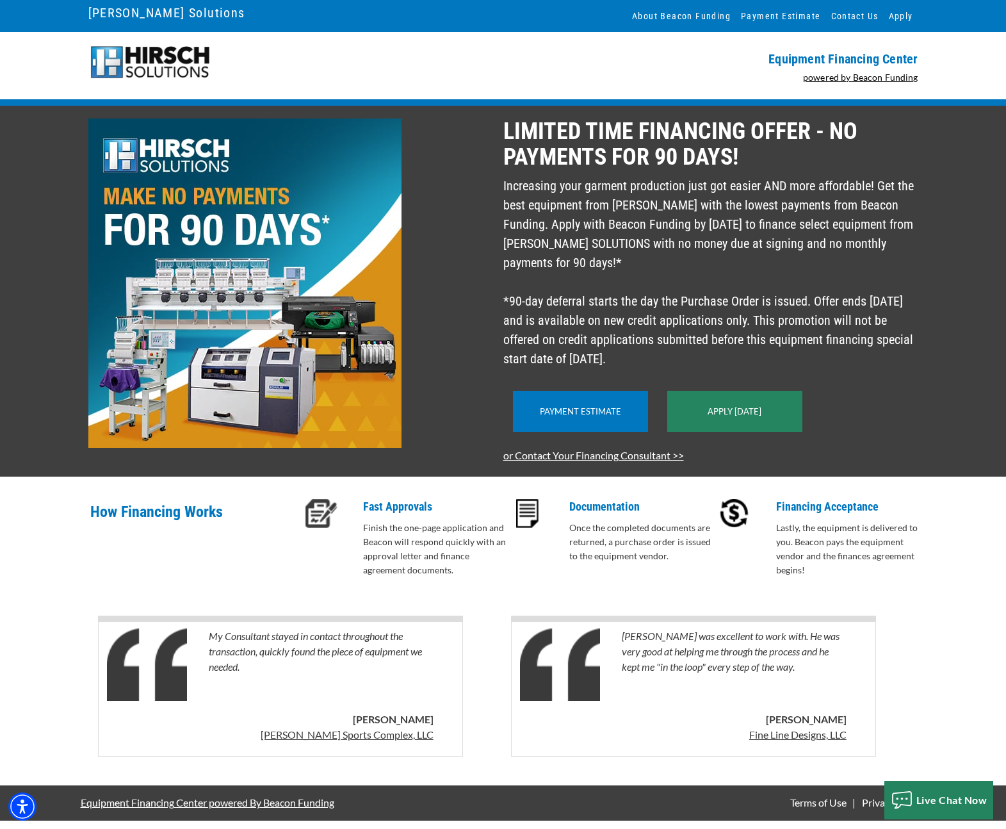
drag, startPoint x: 504, startPoint y: 118, endPoint x: 681, endPoint y: 372, distance: 309.1
click at [681, 372] on div "LIMITED TIME FINANCING OFFER - NO PAYMENTS FOR 90 DAYS! Increasing your garment…" at bounding box center [714, 290] width 423 height 345
click at [685, 288] on p "Increasing your garment production just got easier AND more affordable! Get the…" at bounding box center [710, 272] width 415 height 192
click at [740, 335] on p "Increasing your garment production just got easier AND more affordable! Get the…" at bounding box center [710, 272] width 415 height 192
